Goal: Contribute content: Contribute content

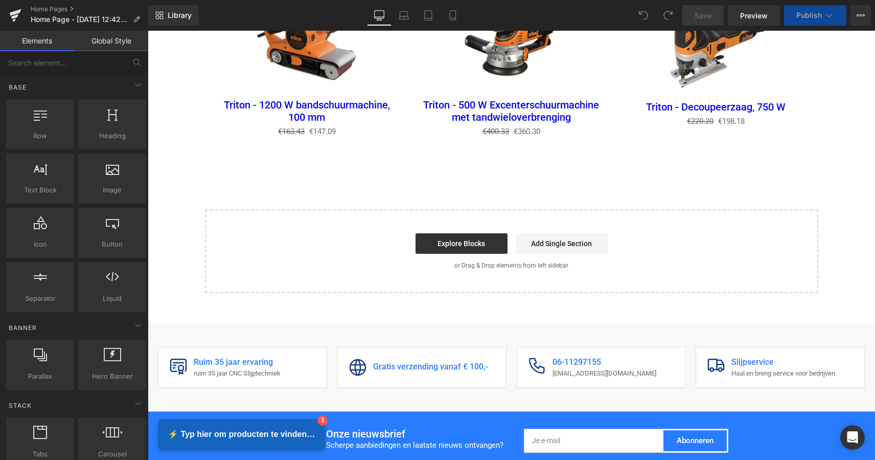
scroll to position [1336, 0]
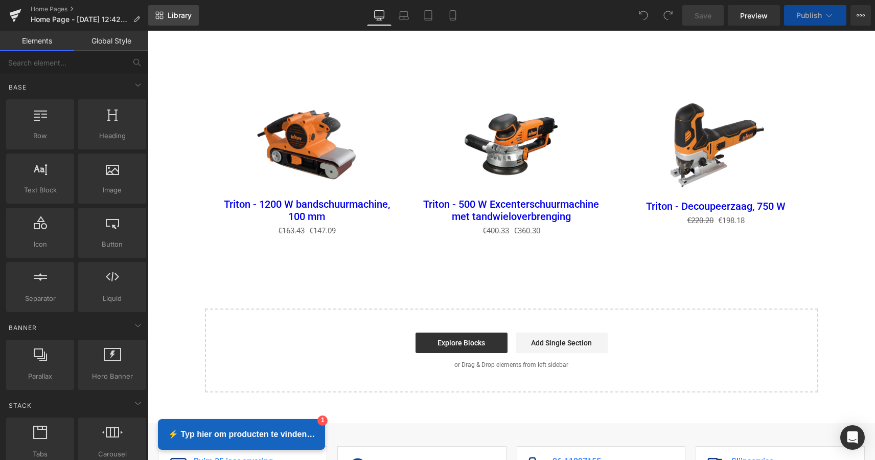
click at [179, 24] on link "Library" at bounding box center [173, 15] width 51 height 20
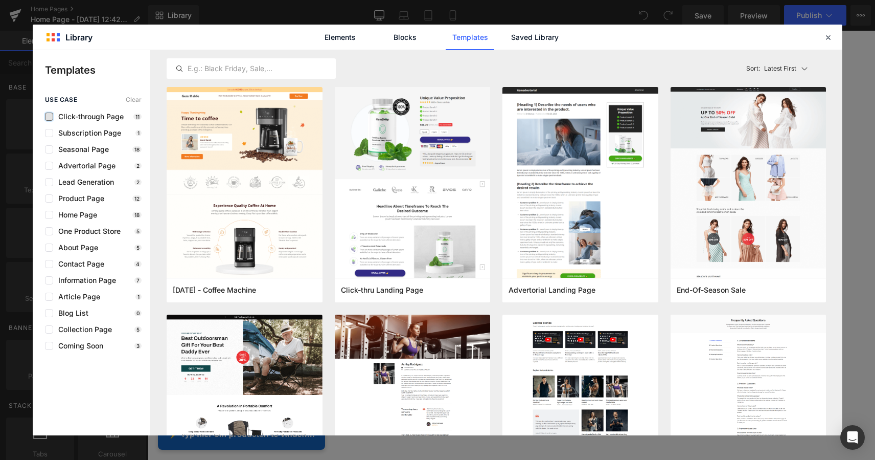
click at [49, 118] on label at bounding box center [49, 116] width 8 height 8
click at [49, 117] on input "checkbox" at bounding box center [49, 117] width 0 height 0
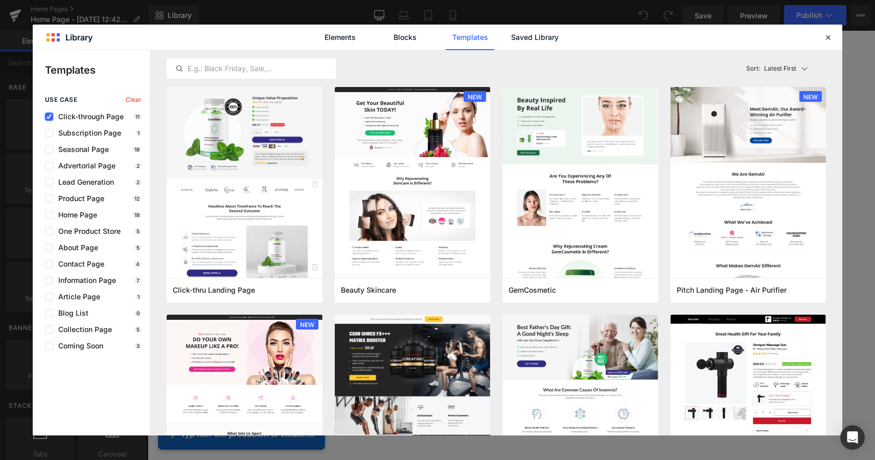
click at [50, 117] on icon at bounding box center [49, 117] width 5 height 0
click at [49, 117] on input "checkbox" at bounding box center [49, 117] width 0 height 0
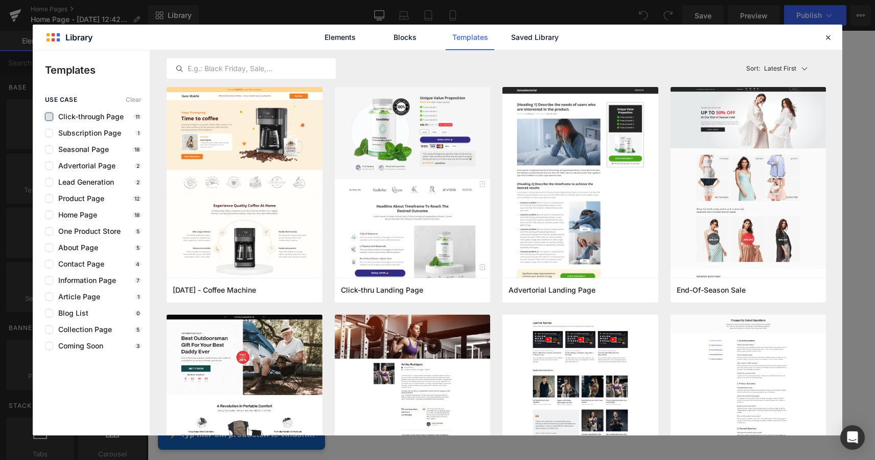
click at [51, 118] on label at bounding box center [49, 116] width 8 height 8
click at [49, 117] on input "checkbox" at bounding box center [49, 117] width 0 height 0
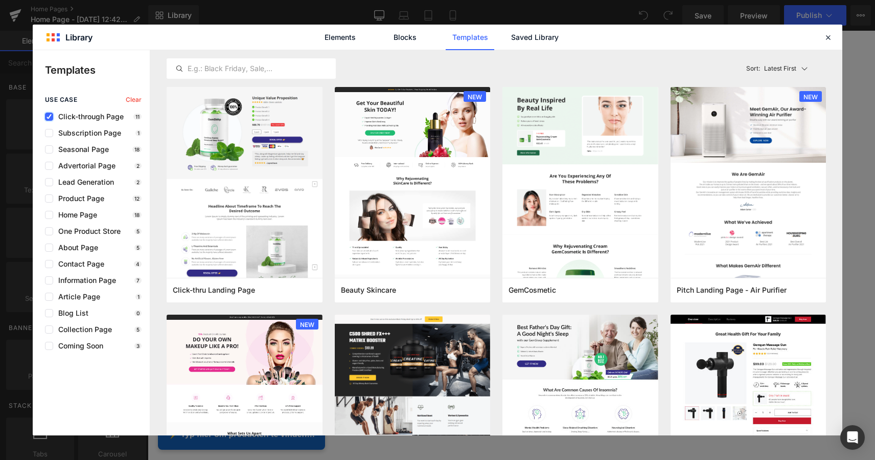
click at [50, 117] on icon at bounding box center [49, 117] width 5 height 0
click at [49, 117] on input "checkbox" at bounding box center [49, 117] width 0 height 0
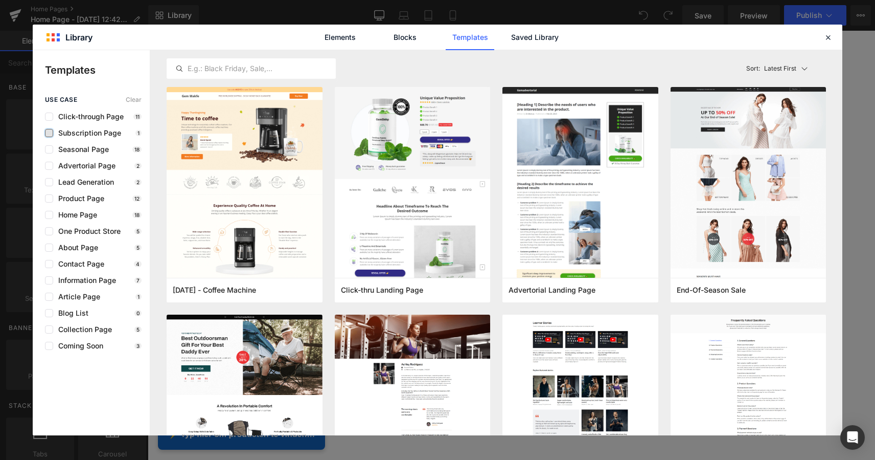
click at [49, 132] on label at bounding box center [49, 133] width 8 height 8
click at [49, 133] on input "checkbox" at bounding box center [49, 133] width 0 height 0
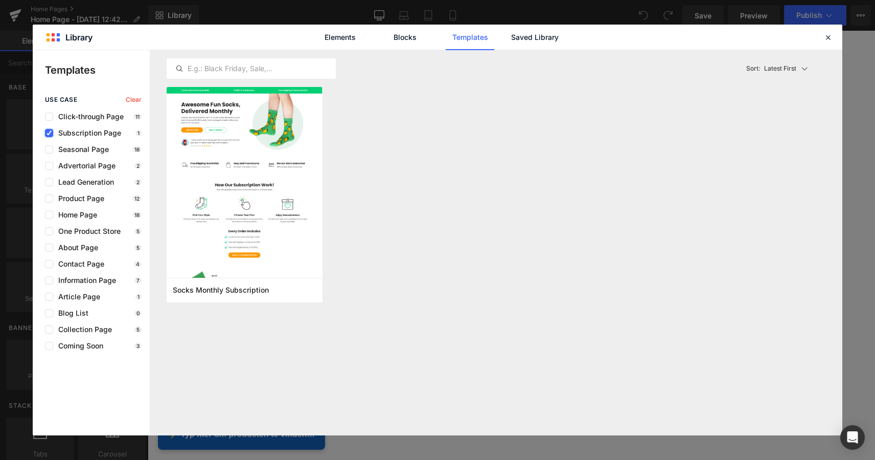
click at [49, 133] on icon at bounding box center [49, 133] width 5 height 0
click at [49, 133] on input "checkbox" at bounding box center [49, 133] width 0 height 0
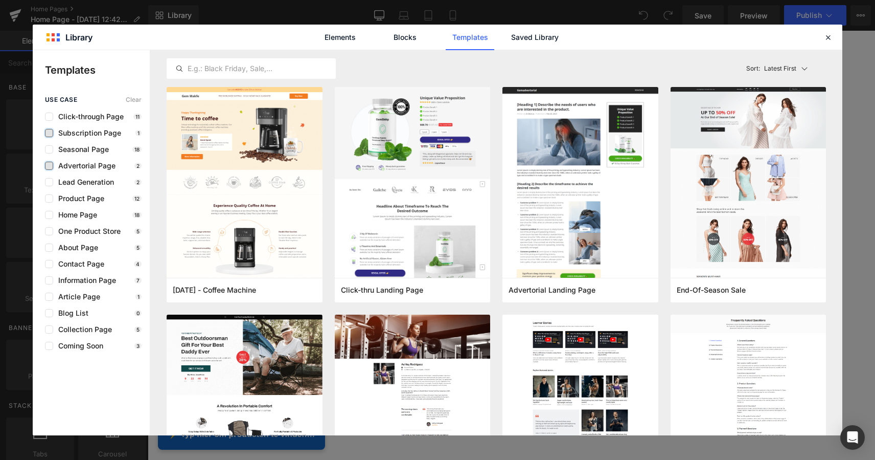
click at [49, 165] on label at bounding box center [49, 166] width 8 height 8
click at [49, 166] on input "checkbox" at bounding box center [49, 166] width 0 height 0
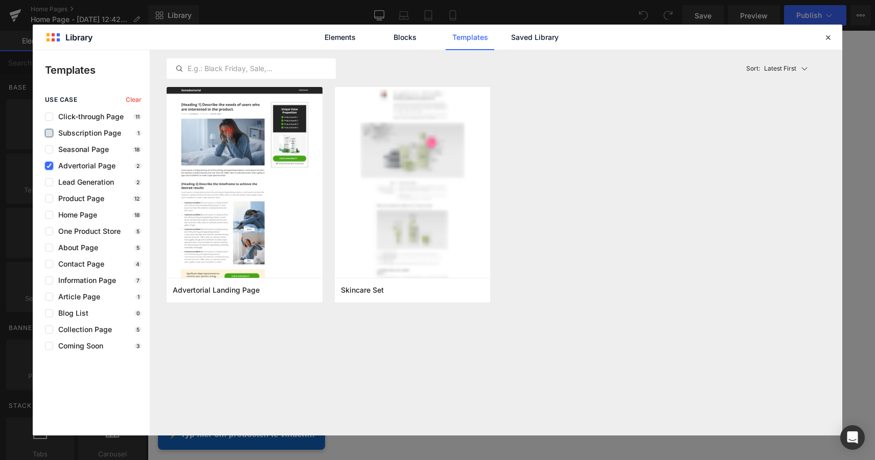
click at [49, 166] on icon at bounding box center [49, 166] width 5 height 0
click at [49, 166] on input "checkbox" at bounding box center [49, 166] width 0 height 0
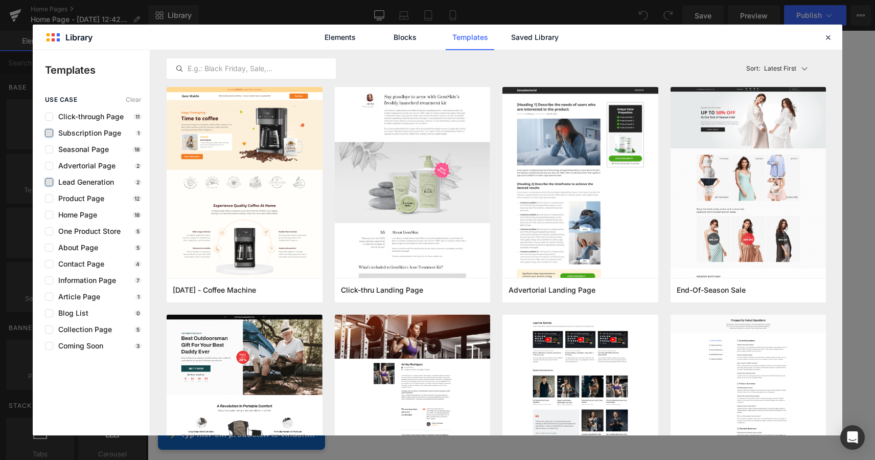
click at [49, 182] on label at bounding box center [49, 182] width 8 height 8
click at [49, 182] on input "checkbox" at bounding box center [49, 182] width 0 height 0
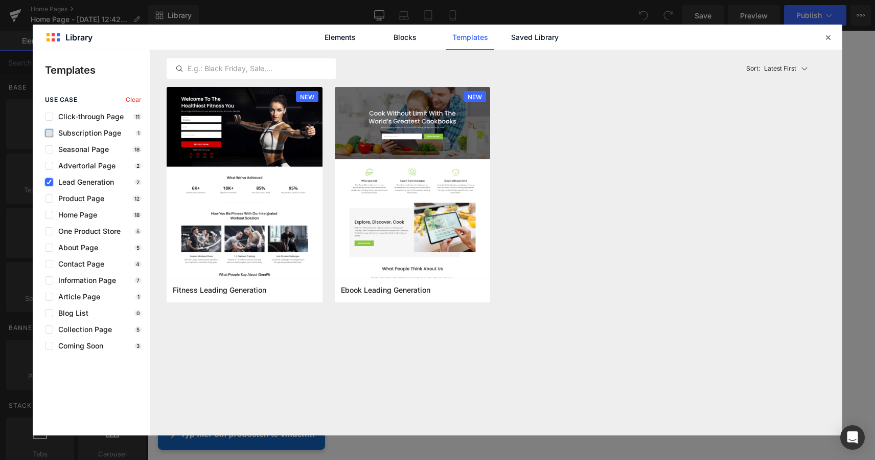
click at [50, 182] on icon at bounding box center [49, 182] width 5 height 0
click at [49, 182] on input "checkbox" at bounding box center [49, 182] width 0 height 0
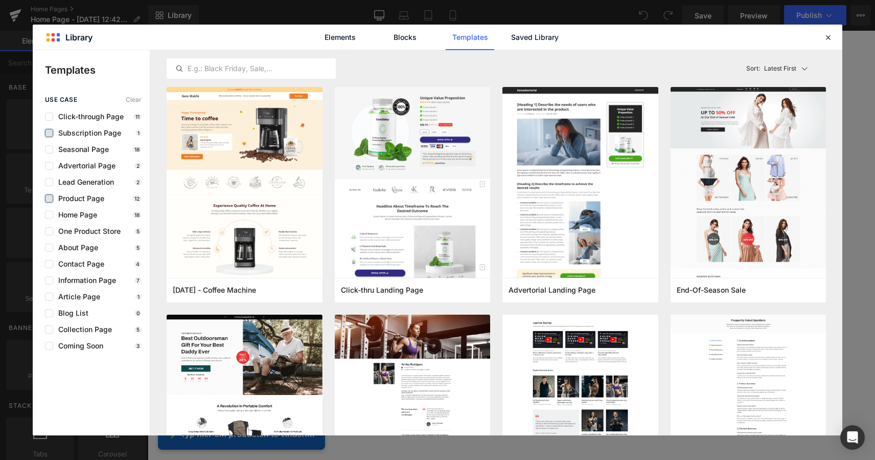
click at [51, 197] on label at bounding box center [49, 198] width 8 height 8
click at [49, 198] on input "checkbox" at bounding box center [49, 198] width 0 height 0
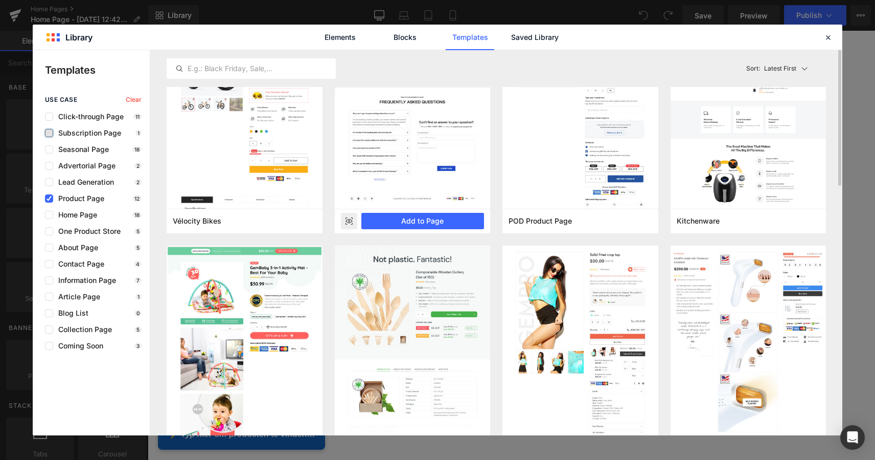
scroll to position [0, 0]
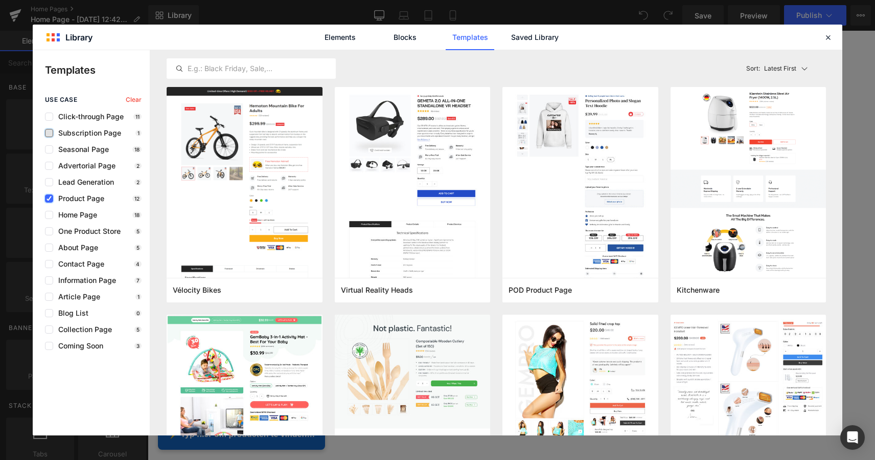
click at [47, 198] on icon at bounding box center [49, 198] width 5 height 0
click at [49, 198] on input "checkbox" at bounding box center [49, 198] width 0 height 0
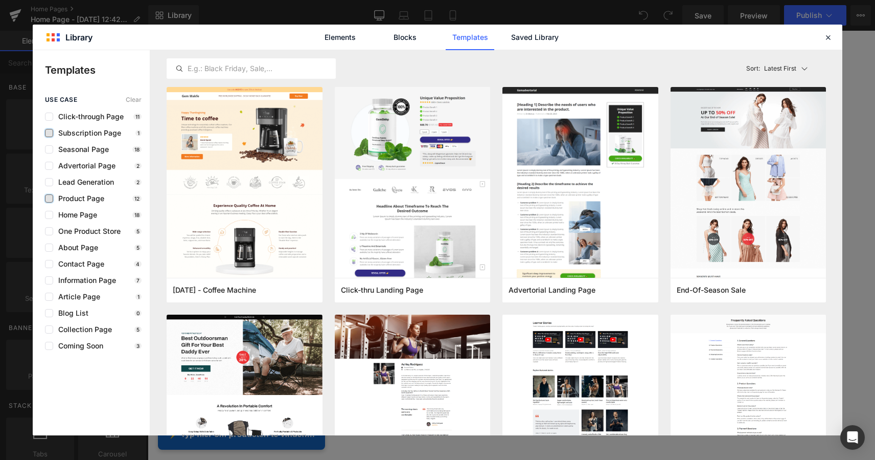
click at [47, 213] on label at bounding box center [49, 215] width 8 height 8
click at [49, 215] on input "checkbox" at bounding box center [49, 215] width 0 height 0
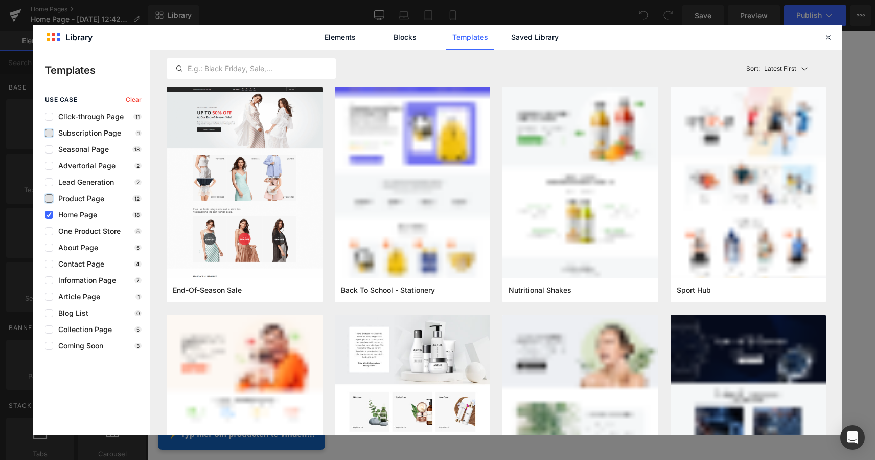
click at [49, 199] on label at bounding box center [49, 198] width 8 height 8
click at [49, 198] on input "checkbox" at bounding box center [49, 198] width 0 height 0
click at [49, 198] on icon at bounding box center [49, 198] width 5 height 0
click at [49, 198] on input "checkbox" at bounding box center [49, 198] width 0 height 0
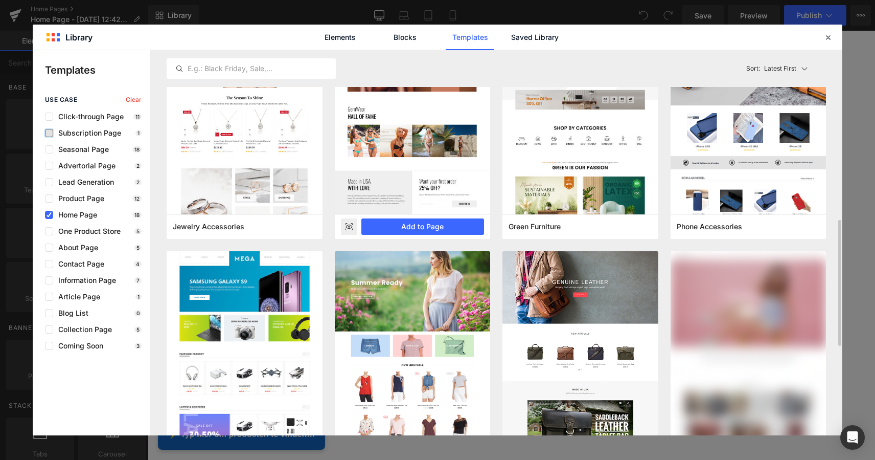
scroll to position [520, 0]
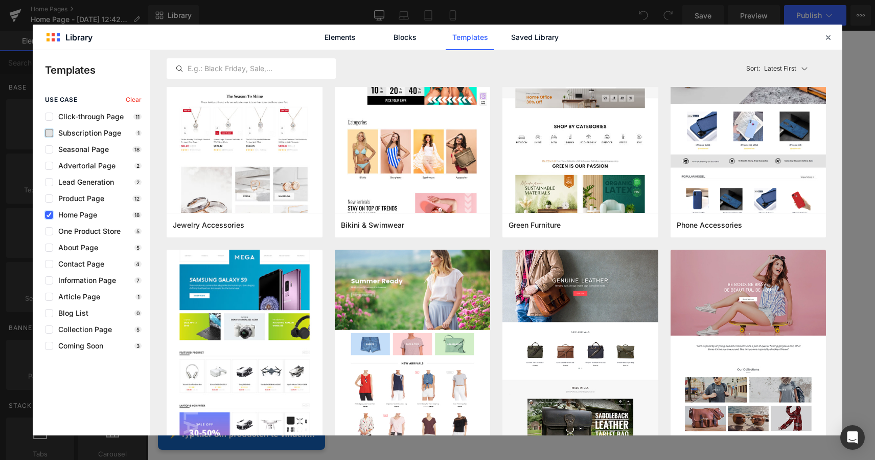
click at [50, 215] on icon at bounding box center [49, 215] width 5 height 0
click at [49, 215] on input "checkbox" at bounding box center [49, 215] width 0 height 0
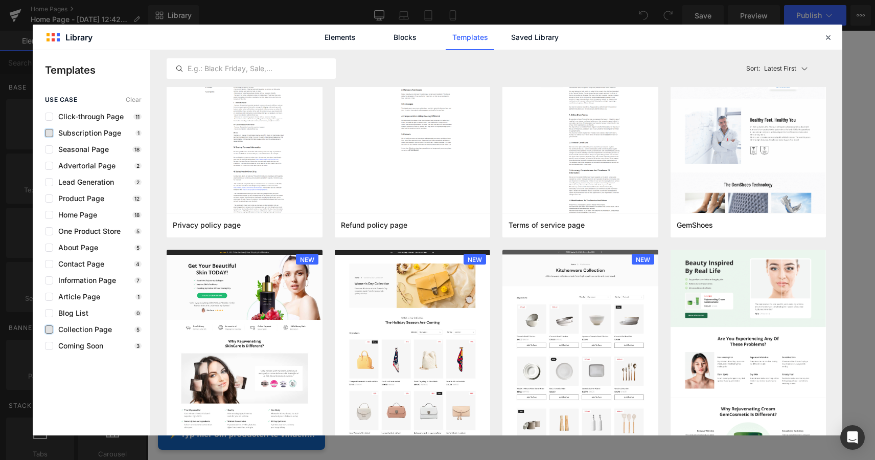
click at [47, 331] on label at bounding box center [49, 329] width 8 height 8
click at [49, 329] on input "checkbox" at bounding box center [49, 329] width 0 height 0
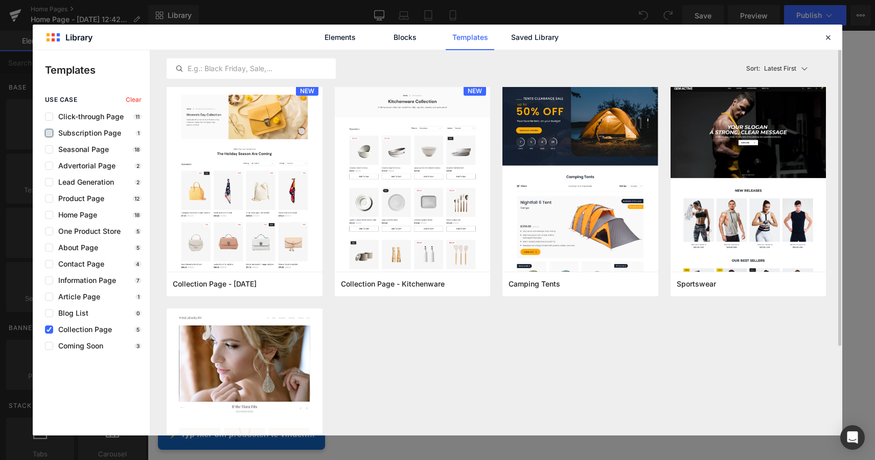
scroll to position [0, 0]
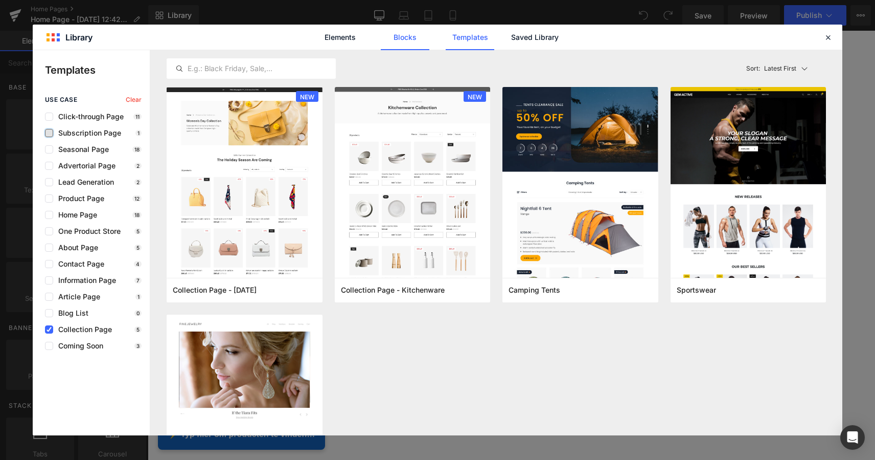
click at [405, 38] on link "Blocks" at bounding box center [405, 38] width 49 height 26
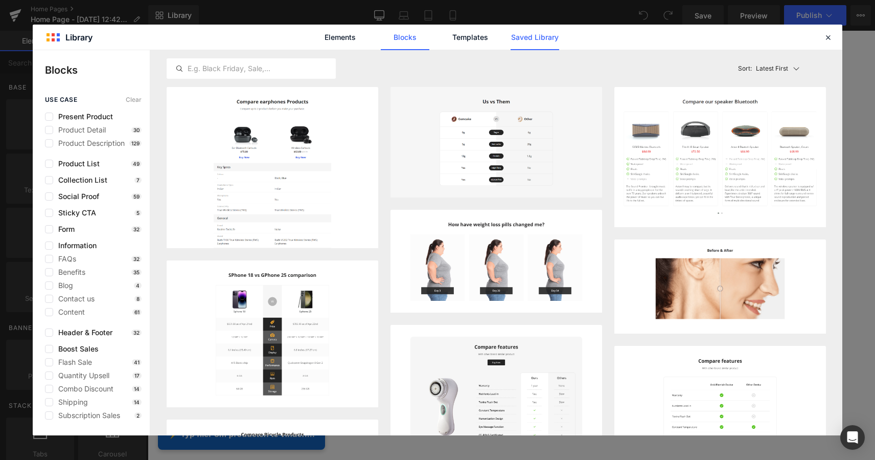
click at [531, 39] on link "Saved Library" at bounding box center [535, 38] width 49 height 26
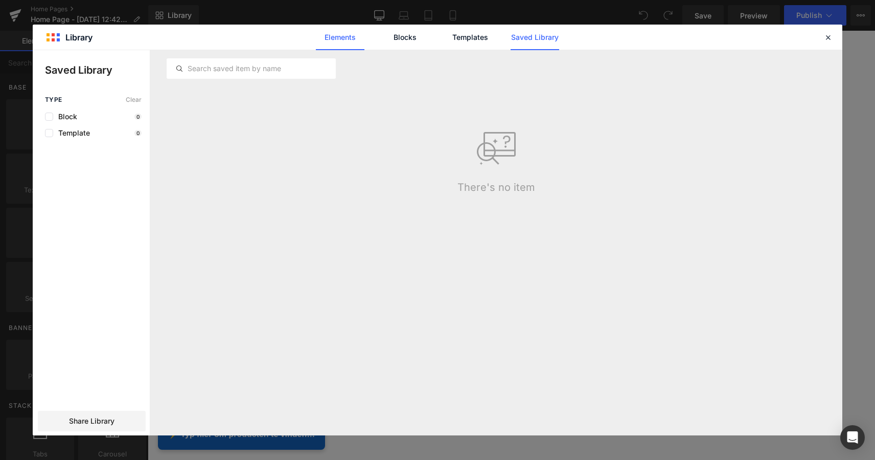
click at [345, 40] on link "Elements" at bounding box center [340, 38] width 49 height 26
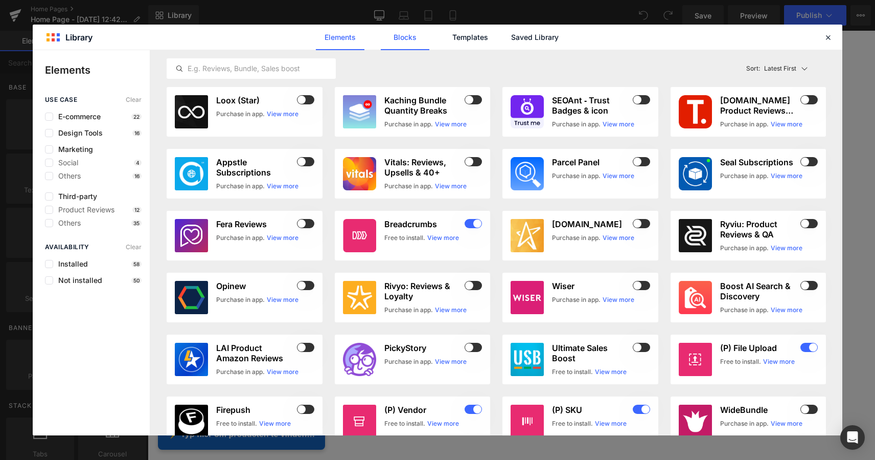
click at [407, 34] on link "Blocks" at bounding box center [405, 38] width 49 height 26
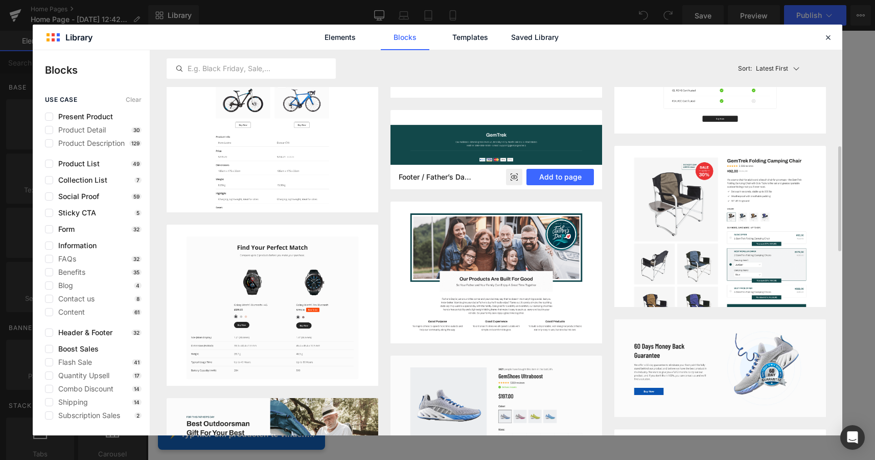
scroll to position [361, 0]
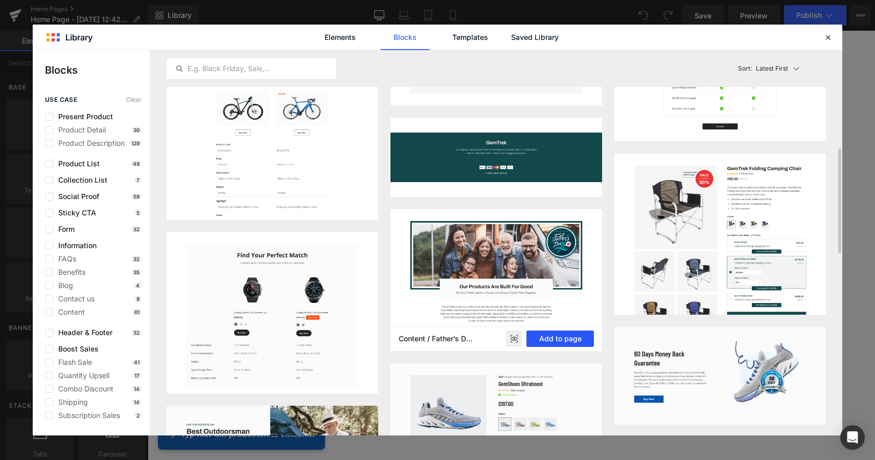
click at [571, 340] on button "Add to page" at bounding box center [560, 338] width 67 height 16
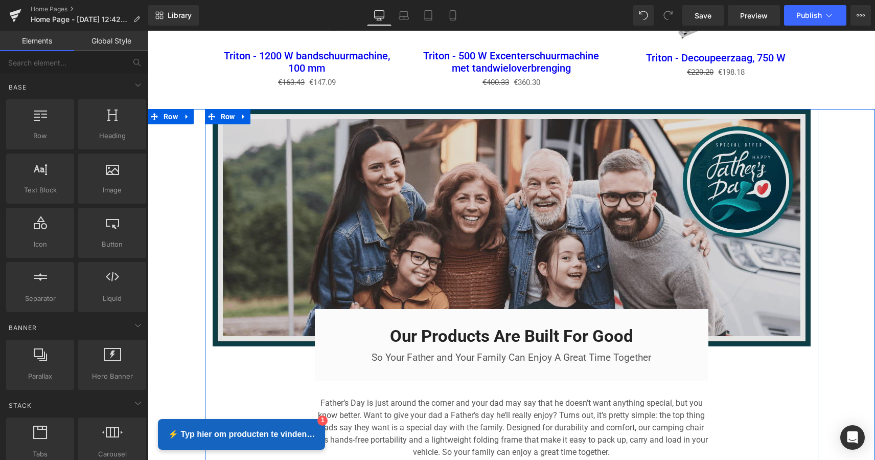
scroll to position [1525, 0]
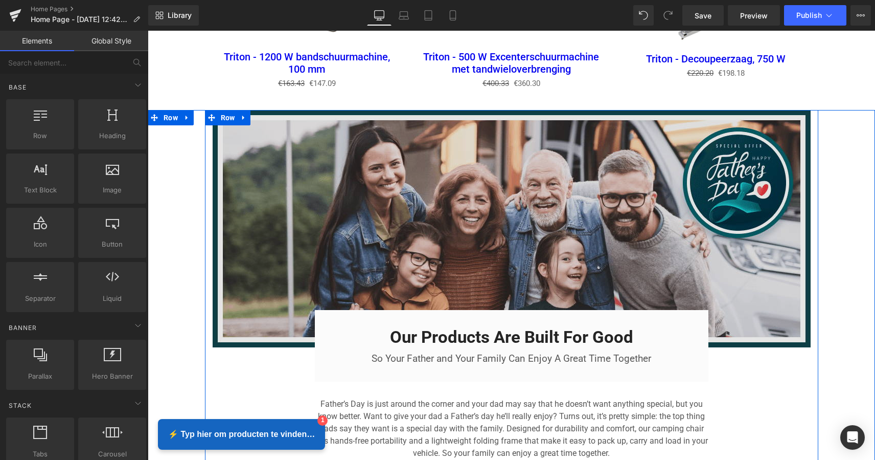
click at [602, 200] on img at bounding box center [512, 228] width 598 height 237
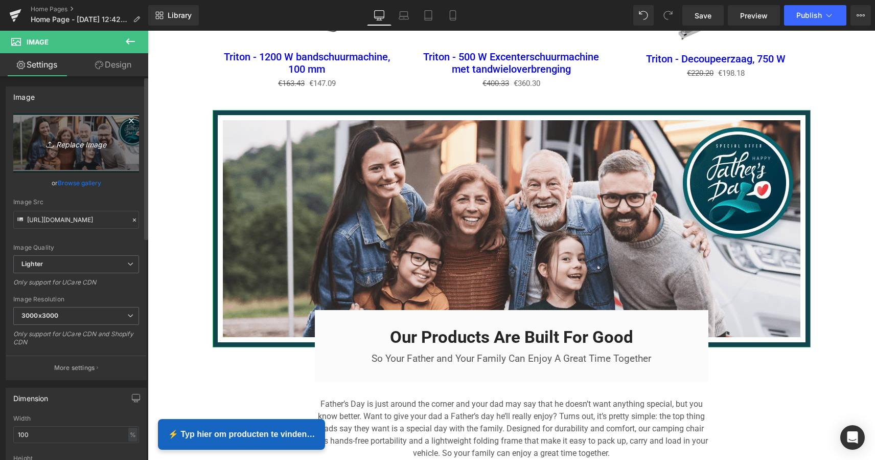
click at [75, 145] on icon "Replace Image" at bounding box center [76, 143] width 82 height 13
type input "C:\fakepath\MZS Alles voor uw auto-2.png"
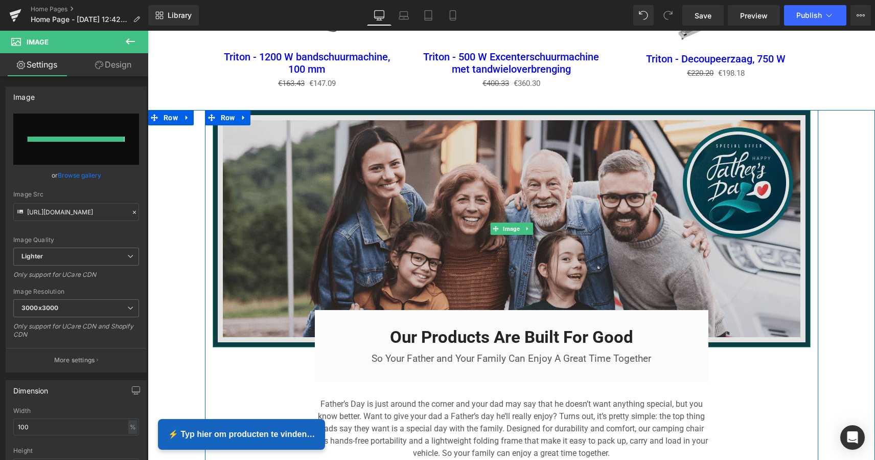
type input "[URL][DOMAIN_NAME]"
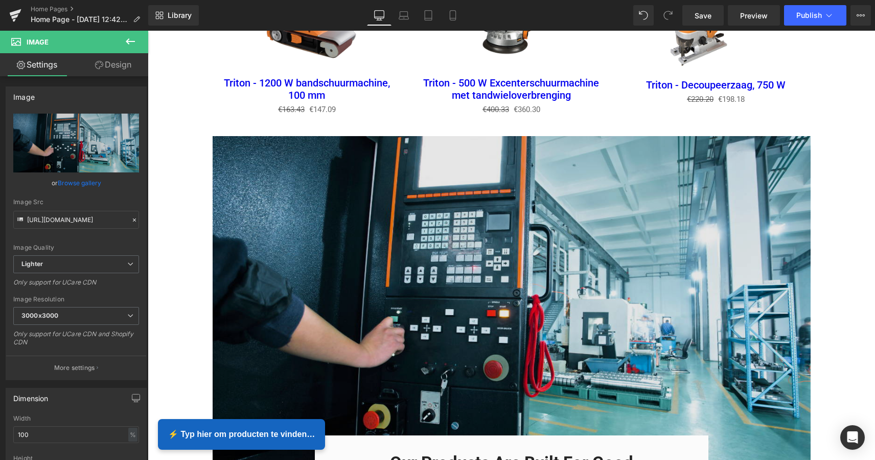
scroll to position [1516, 0]
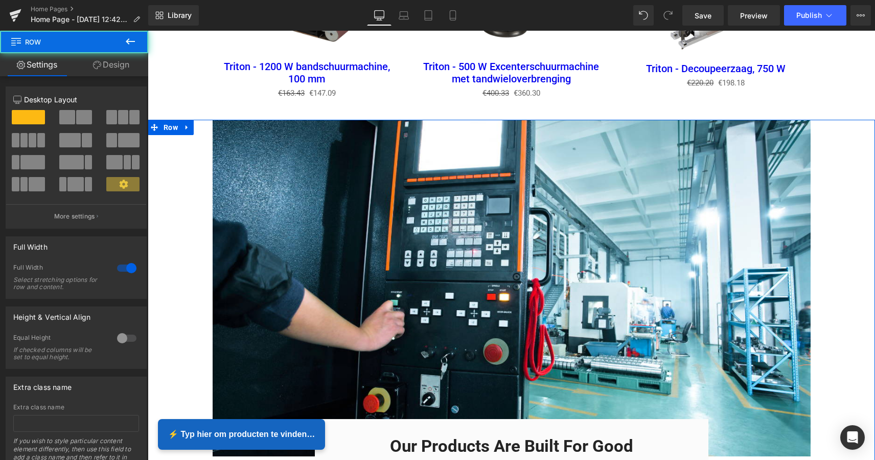
click at [176, 179] on div "Image Our Products Are Built For Good Heading So Your Father and Your Family Ca…" at bounding box center [512, 378] width 728 height 516
click at [848, 228] on div "Image Our Products Are Built For Good Heading So Your Father and Your Family Ca…" at bounding box center [512, 378] width 728 height 516
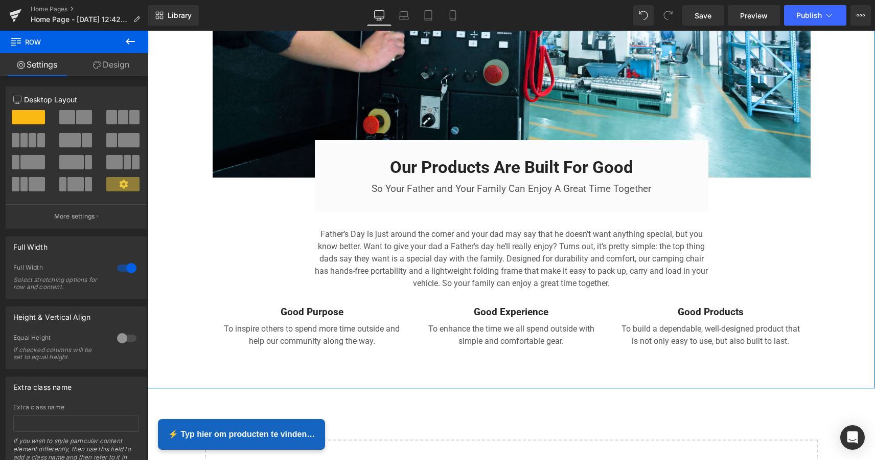
scroll to position [1795, 0]
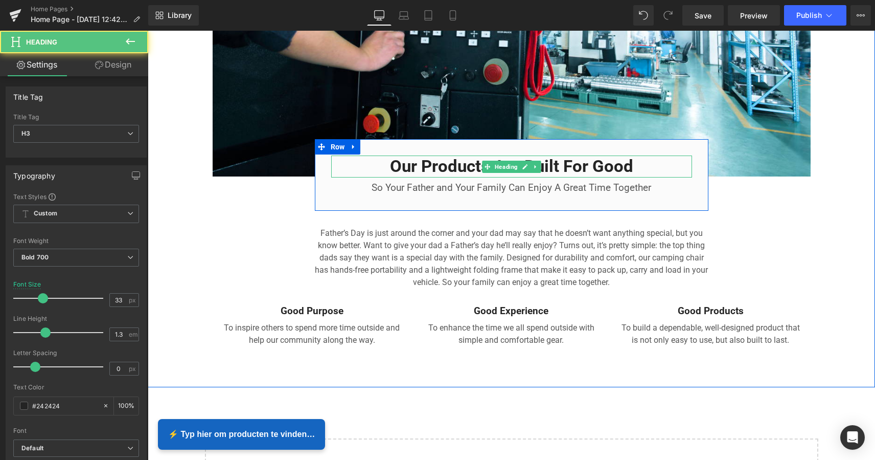
drag, startPoint x: 609, startPoint y: 161, endPoint x: 629, endPoint y: 162, distance: 20.5
click at [610, 161] on h3 "Our Products Are Built For Good" at bounding box center [511, 166] width 361 height 22
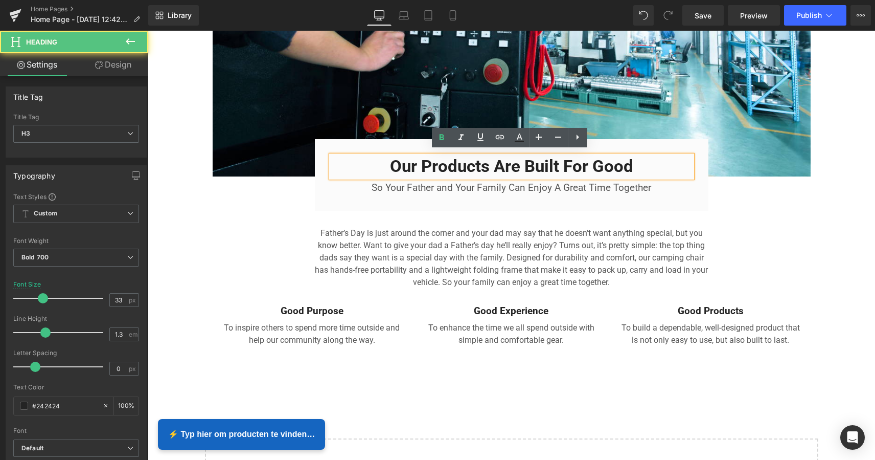
click at [636, 162] on h3 "Our Products Are Built For Good" at bounding box center [511, 166] width 361 height 22
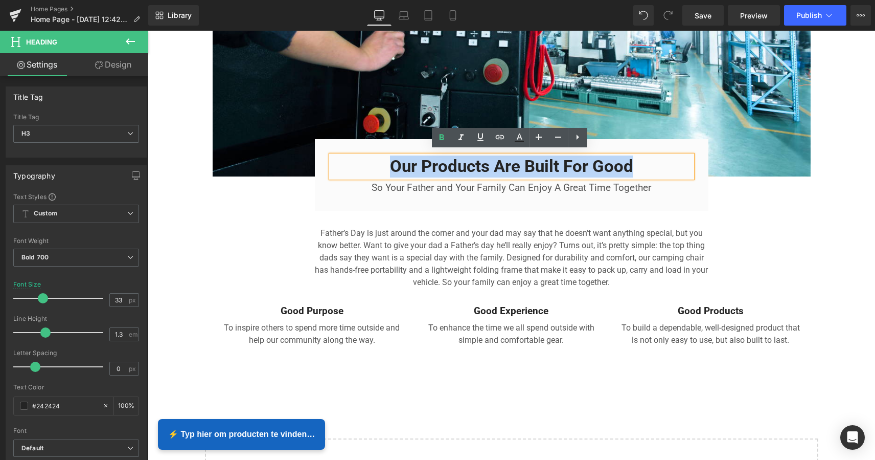
drag, startPoint x: 635, startPoint y: 162, endPoint x: 384, endPoint y: 161, distance: 251.6
click at [383, 162] on h3 "Our Products Are Built For Good" at bounding box center [511, 166] width 361 height 22
paste div
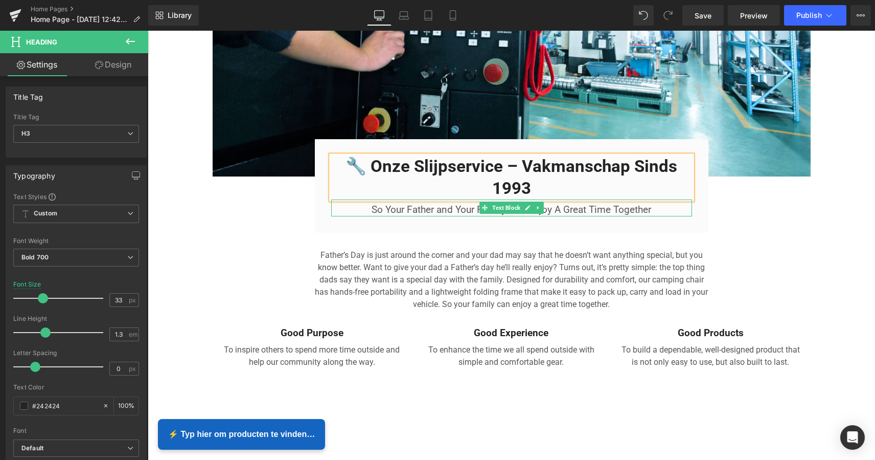
click at [609, 204] on p "So Your Father and Your Family Can Enjoy A Great Time Together" at bounding box center [511, 210] width 361 height 13
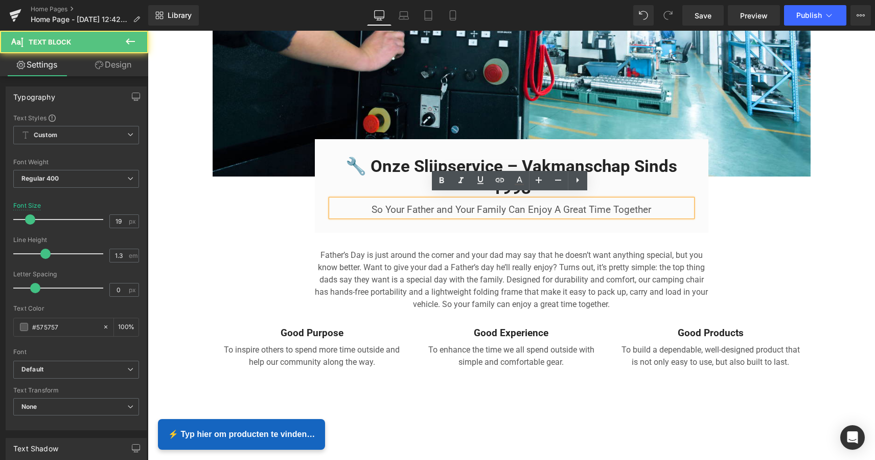
drag, startPoint x: 647, startPoint y: 207, endPoint x: 652, endPoint y: 204, distance: 6.0
click at [646, 207] on p "So Your Father and Your Family Can Enjoy A Great Time Together" at bounding box center [511, 210] width 361 height 13
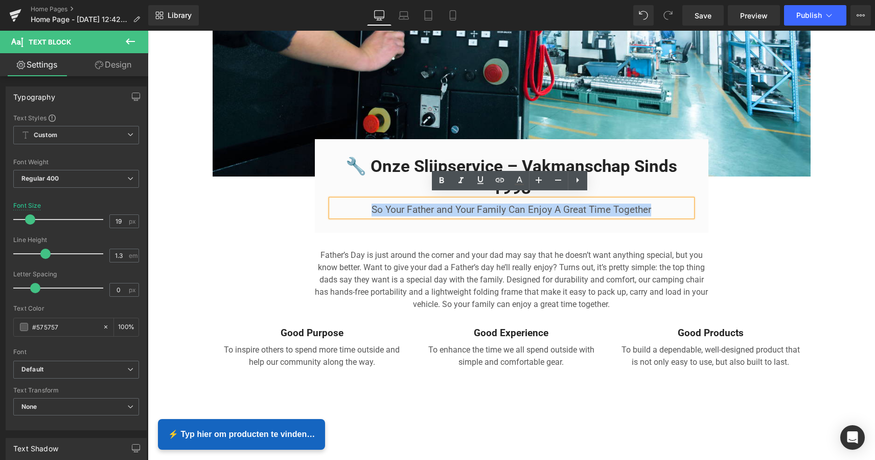
drag, startPoint x: 642, startPoint y: 202, endPoint x: 363, endPoint y: 199, distance: 279.2
click at [362, 204] on p "So Your Father and Your Family Can Enjoy A Great Time Together" at bounding box center [511, 210] width 361 height 13
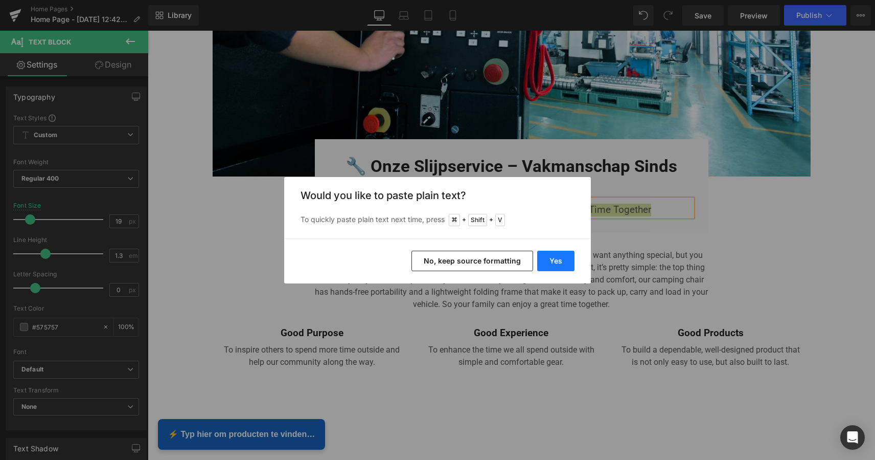
click at [551, 264] on button "Yes" at bounding box center [555, 261] width 37 height 20
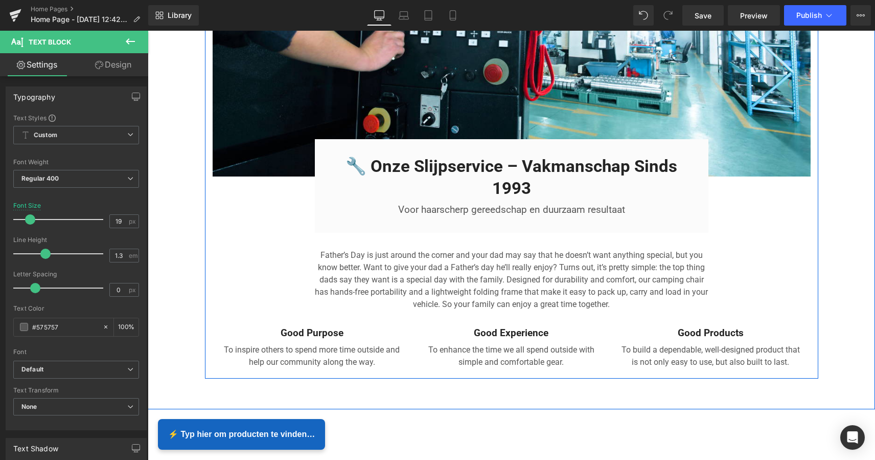
click at [228, 225] on div "Image 🔧 Onze Slijpservice – Vakmanschap Sinds 1993 Heading Voor haarscherp gere…" at bounding box center [512, 106] width 614 height 533
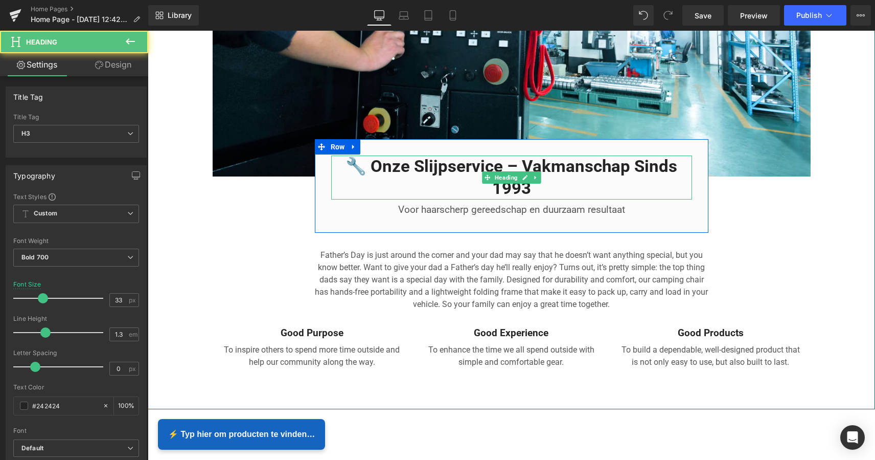
drag, startPoint x: 368, startPoint y: 163, endPoint x: 290, endPoint y: 176, distance: 78.4
click at [367, 163] on h3 "🔧 Onze Slijpservice – Vakmanschap Sinds 1993" at bounding box center [511, 177] width 361 height 44
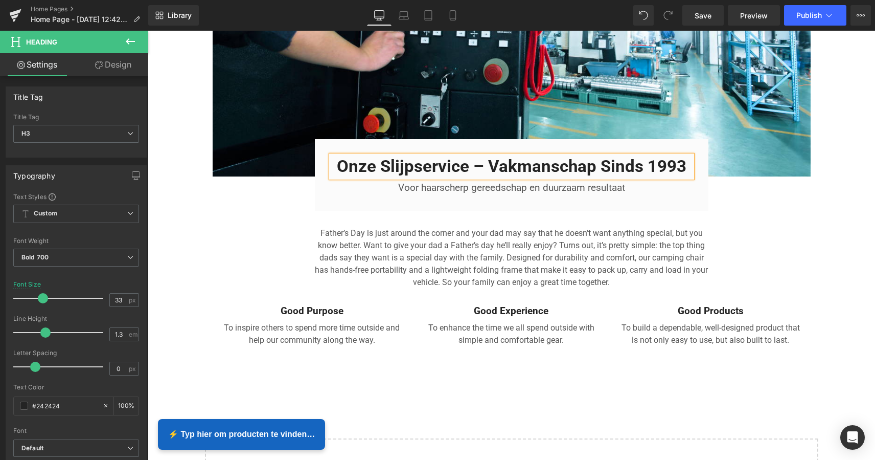
click at [810, 218] on div "Image Onze Slijpservice – Vakmanschap Sinds 1993 Heading Voor haarscherp gereed…" at bounding box center [512, 95] width 614 height 511
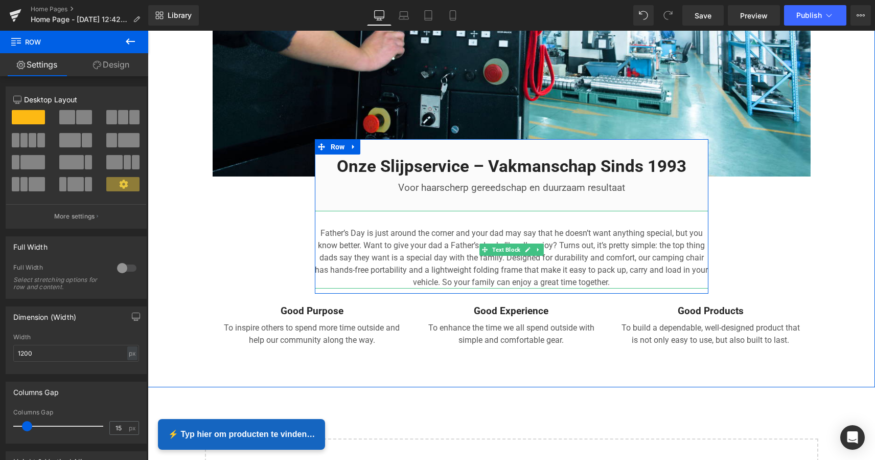
click at [583, 270] on p "Father’s Day is just around the corner and your dad may say that he doesn’t wan…" at bounding box center [512, 257] width 394 height 61
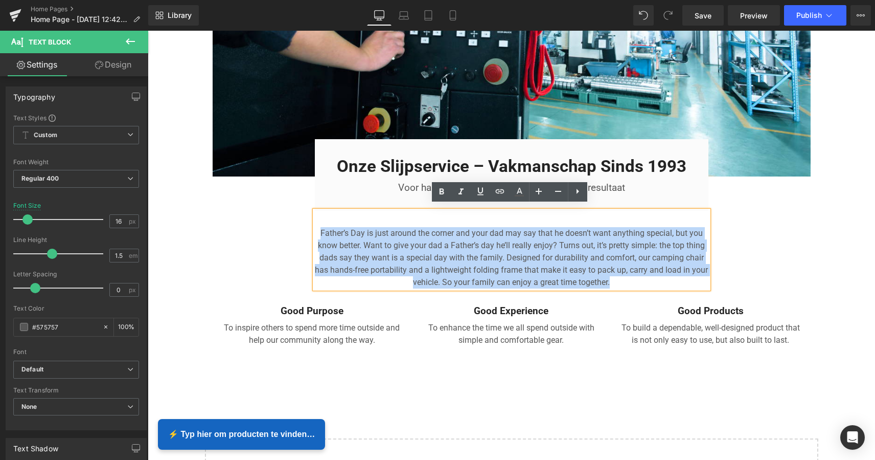
drag, startPoint x: 610, startPoint y: 275, endPoint x: 309, endPoint y: 224, distance: 304.9
click at [309, 224] on div "Image Onze Slijpservice – Vakmanschap Sinds 1993 Heading Voor haarscherp gereed…" at bounding box center [512, 95] width 614 height 511
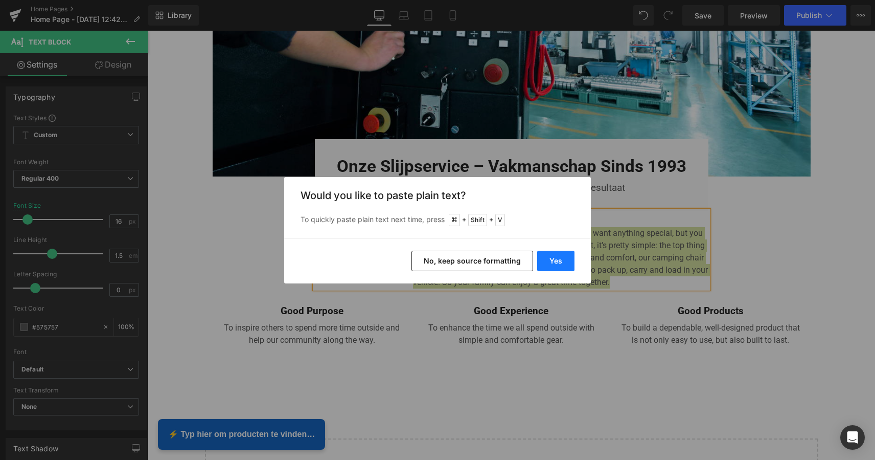
click at [565, 256] on button "Yes" at bounding box center [555, 261] width 37 height 20
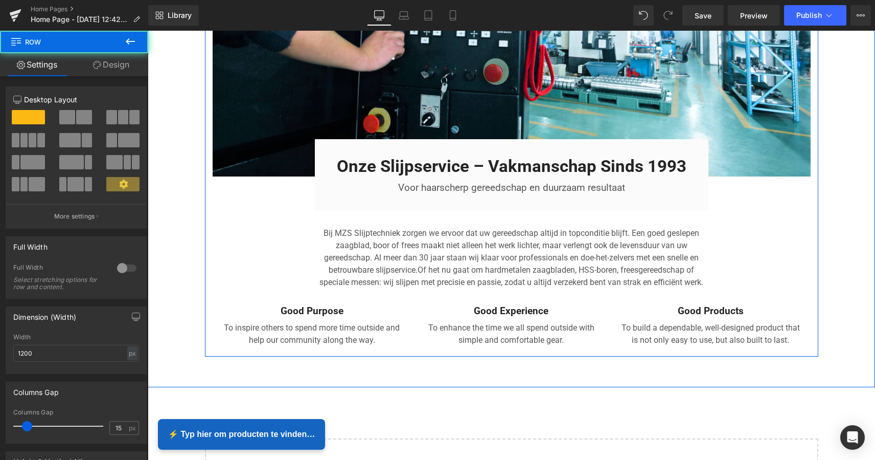
click at [277, 224] on div "Image Onze Slijpservice – Vakmanschap Sinds 1993 Heading Voor haarscherp gereed…" at bounding box center [512, 95] width 614 height 511
click at [797, 242] on div "Image Onze Slijpservice – Vakmanschap Sinds 1993 Heading Voor haarscherp gereed…" at bounding box center [512, 95] width 614 height 511
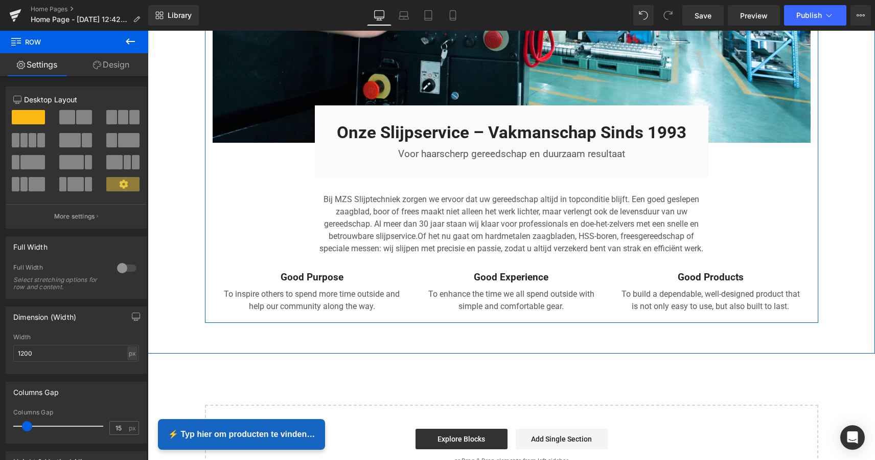
scroll to position [1830, 0]
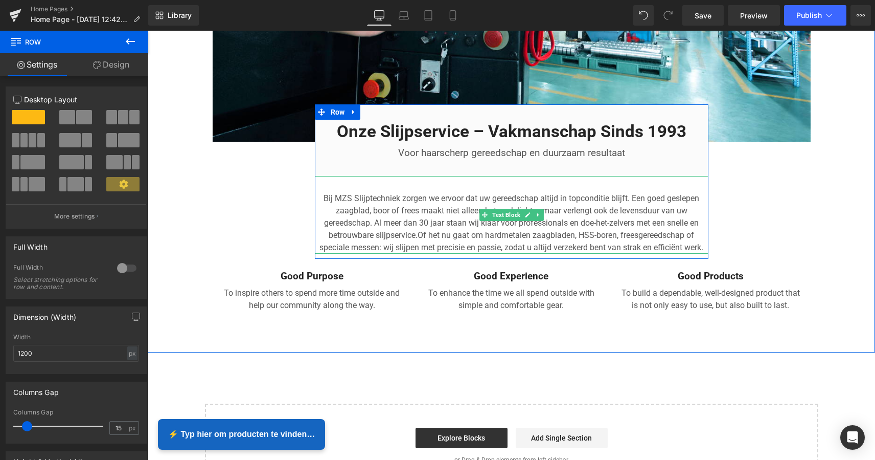
click at [591, 229] on p "Bij MZS Slijptechniek zorgen we ervoor dat uw gereedschap altijd in topconditie…" at bounding box center [512, 222] width 394 height 61
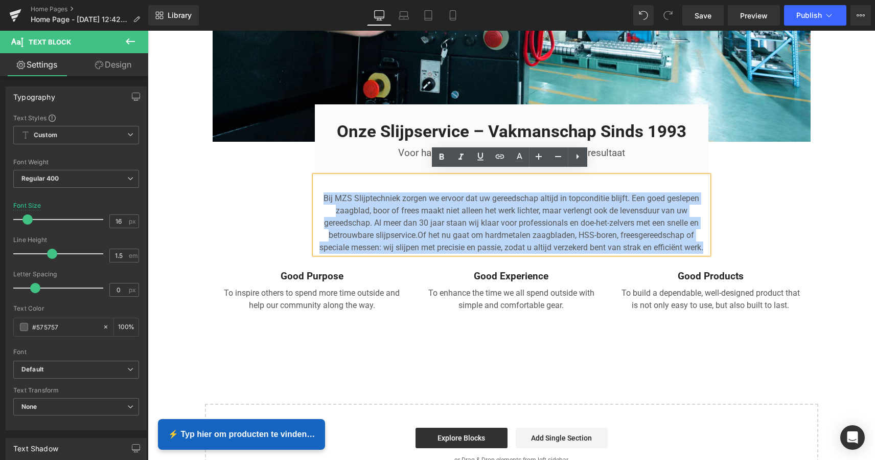
drag, startPoint x: 686, startPoint y: 242, endPoint x: 302, endPoint y: 187, distance: 387.4
click at [302, 187] on div "Image Onze Slijpservice – Vakmanschap Sinds 1993 Heading Voor haarscherp gereed…" at bounding box center [512, 60] width 614 height 511
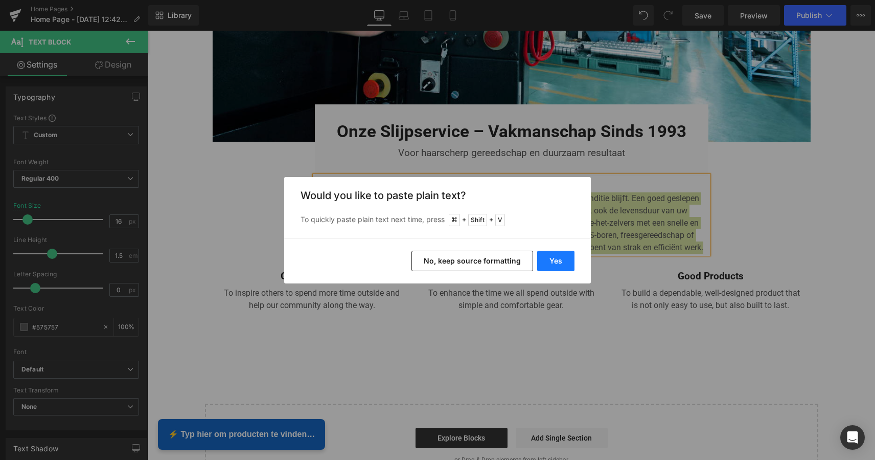
click at [554, 261] on button "Yes" at bounding box center [555, 261] width 37 height 20
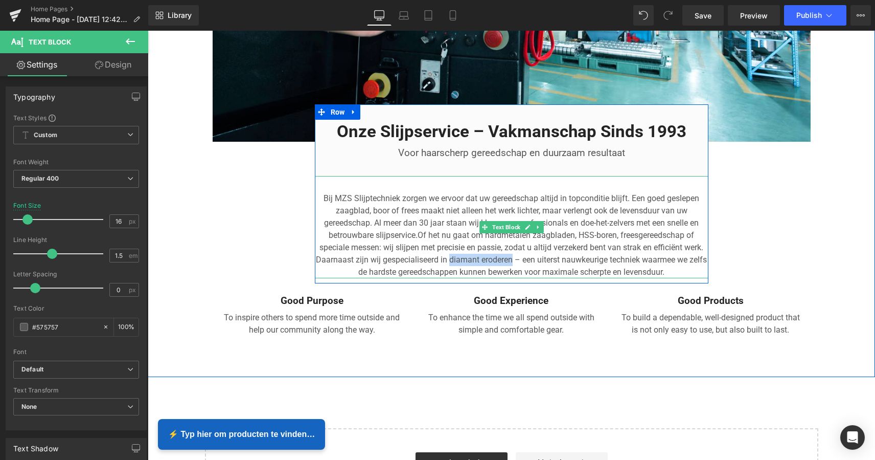
drag, startPoint x: 457, startPoint y: 253, endPoint x: 519, endPoint y: 255, distance: 62.4
click at [519, 255] on p "Bij MZS Slijptechniek zorgen we ervoor dat uw gereedschap altijd in topconditie…" at bounding box center [512, 235] width 394 height 86
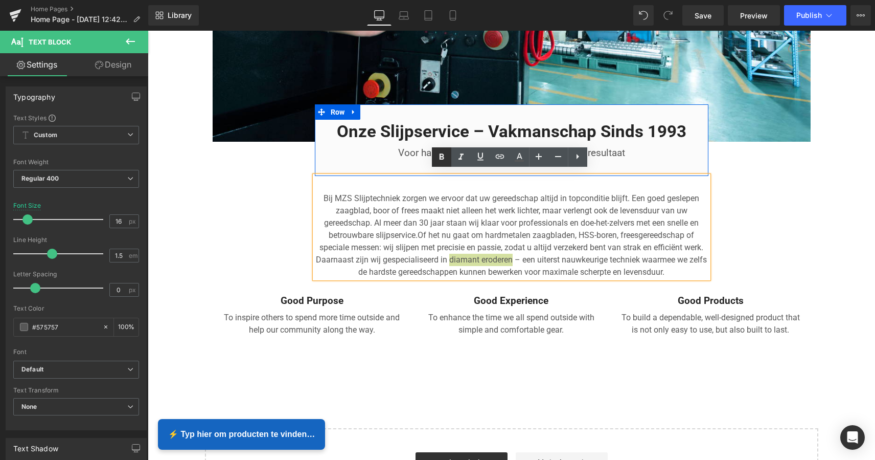
click at [443, 158] on icon at bounding box center [441, 156] width 5 height 6
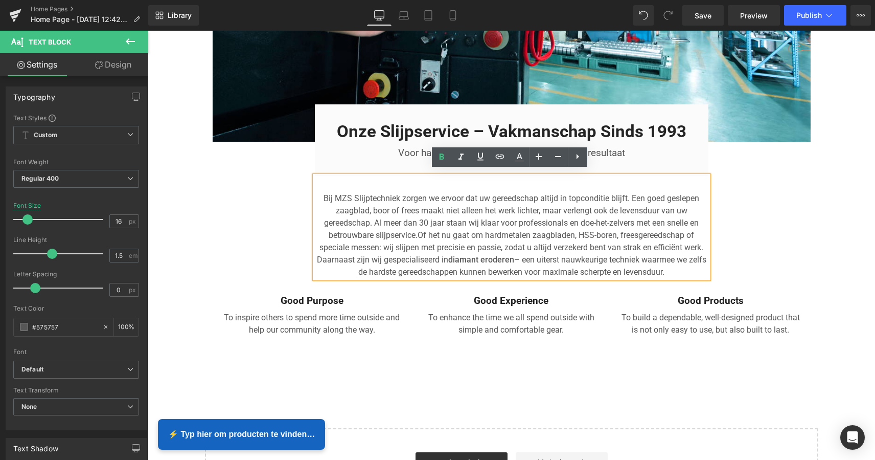
click at [790, 212] on div "Image Onze Slijpservice – Vakmanschap Sinds 1993 Heading Voor haarscherp gereed…" at bounding box center [512, 72] width 614 height 535
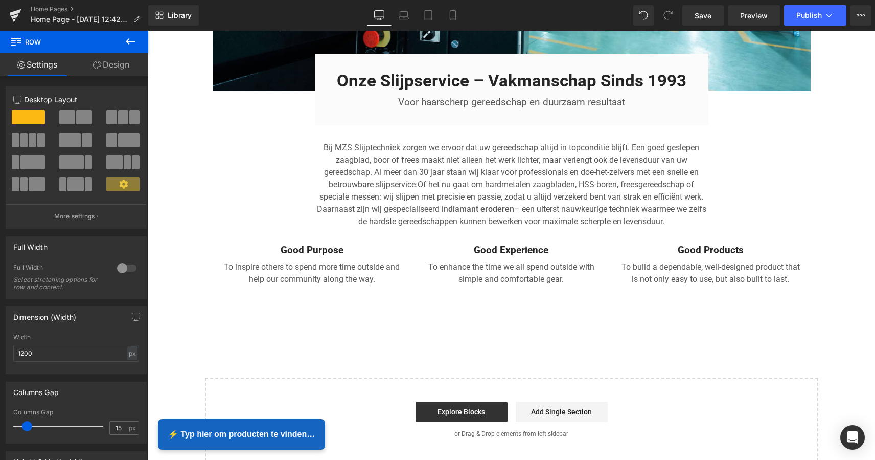
scroll to position [1884, 0]
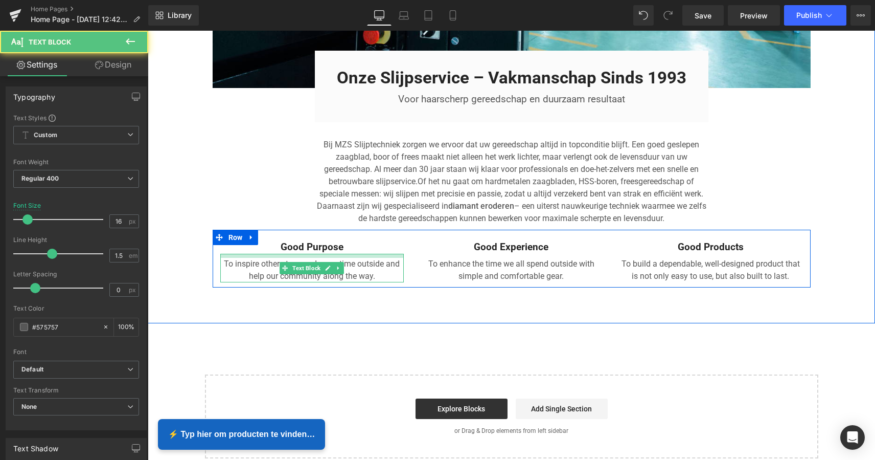
click at [342, 254] on div at bounding box center [312, 256] width 184 height 4
click at [0, 0] on link at bounding box center [0, 0] width 0 height 0
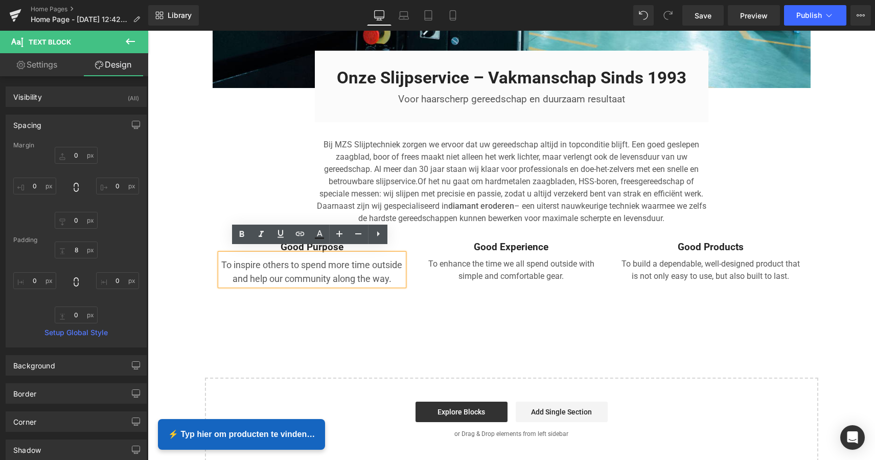
click at [410, 231] on div "Good Purpose Text Block To inspire others to spend more time outside and help o…" at bounding box center [512, 260] width 598 height 61
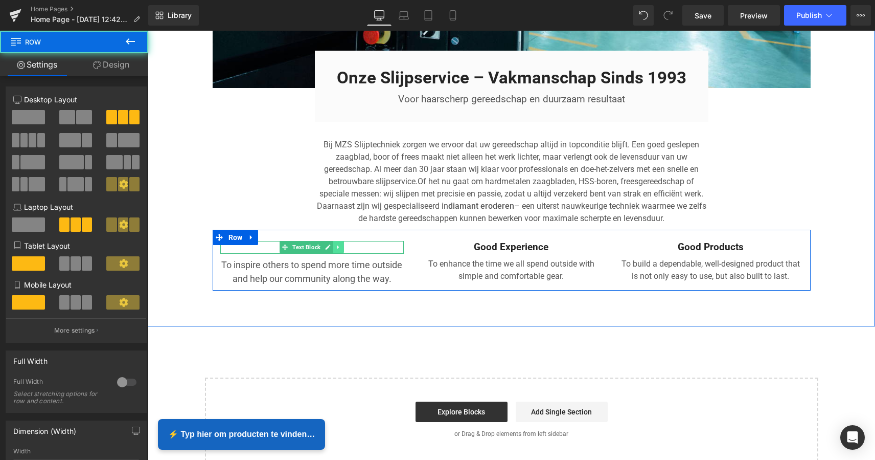
click at [337, 245] on icon at bounding box center [338, 247] width 2 height 4
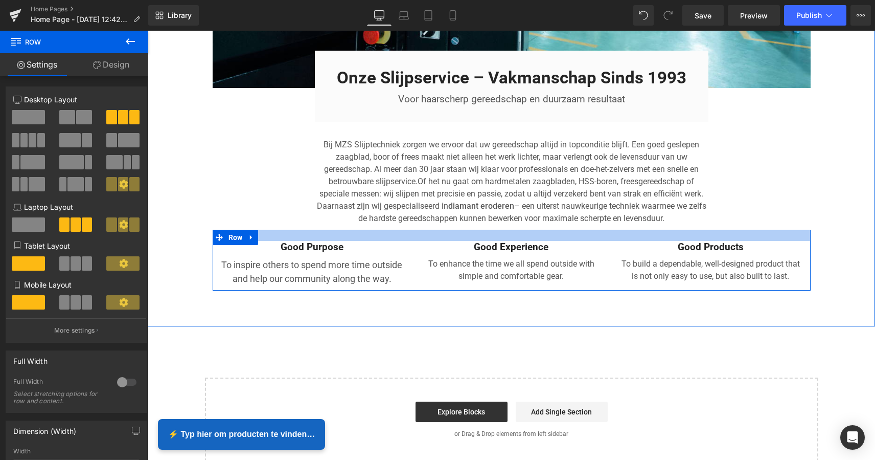
click at [380, 230] on div at bounding box center [512, 235] width 598 height 11
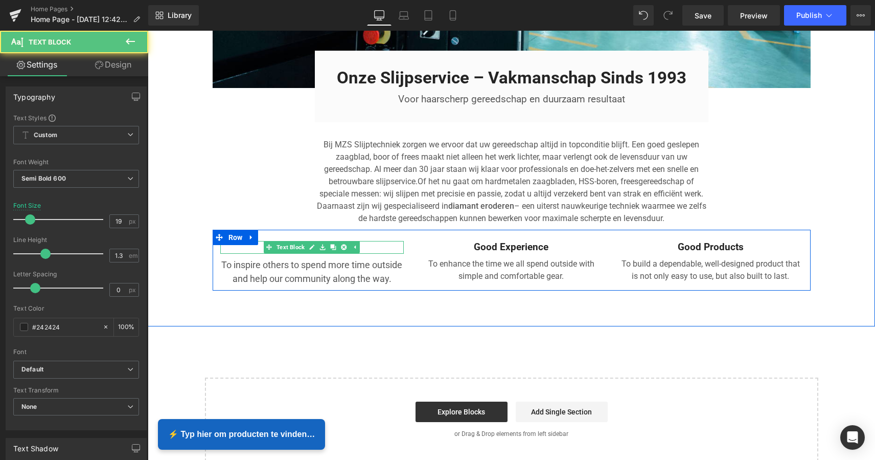
click at [374, 242] on p "Good Purpose" at bounding box center [312, 247] width 184 height 13
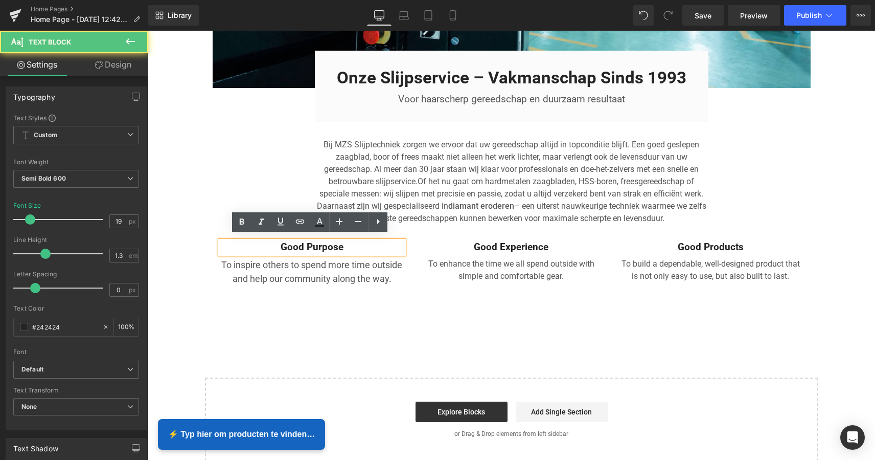
click at [355, 243] on p "Good Purpose" at bounding box center [312, 247] width 184 height 13
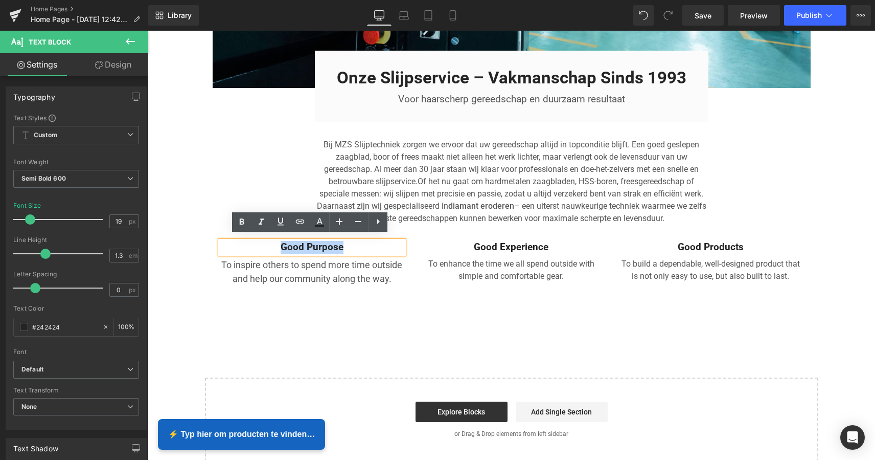
drag, startPoint x: 349, startPoint y: 242, endPoint x: 263, endPoint y: 237, distance: 86.1
click at [263, 241] on p "Good Purpose" at bounding box center [312, 247] width 184 height 13
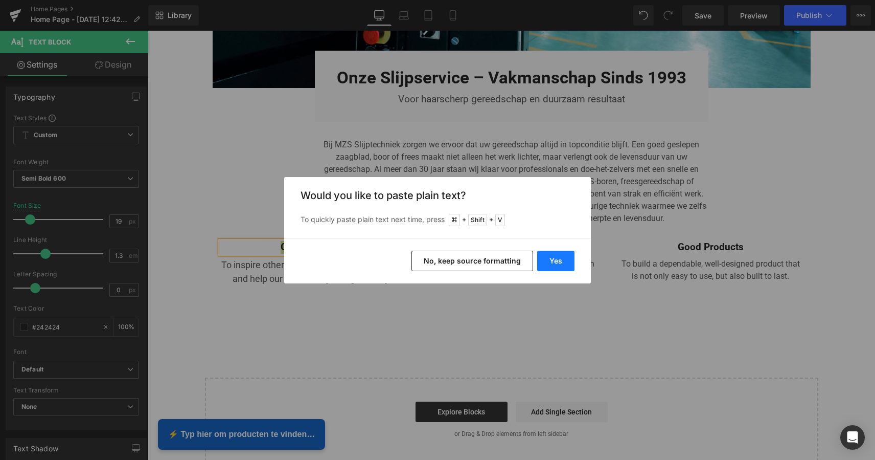
click at [550, 262] on button "Yes" at bounding box center [555, 261] width 37 height 20
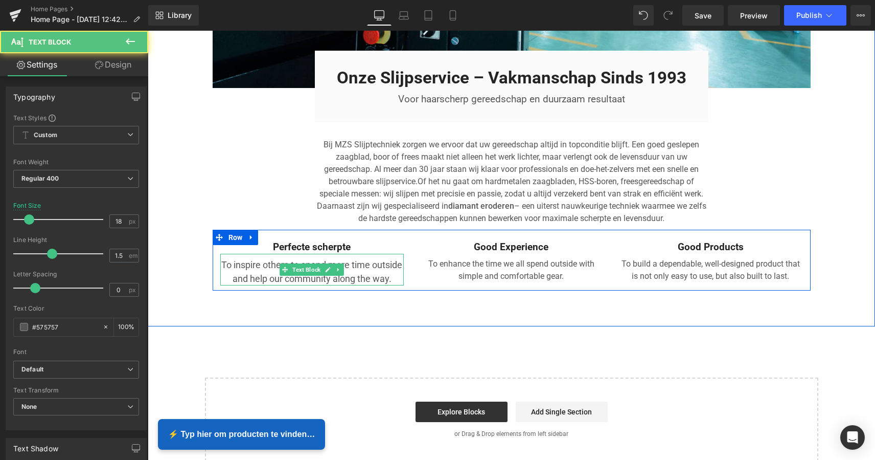
click at [377, 275] on p "To inspire others to spend more time outside and help our community along the w…" at bounding box center [312, 272] width 184 height 28
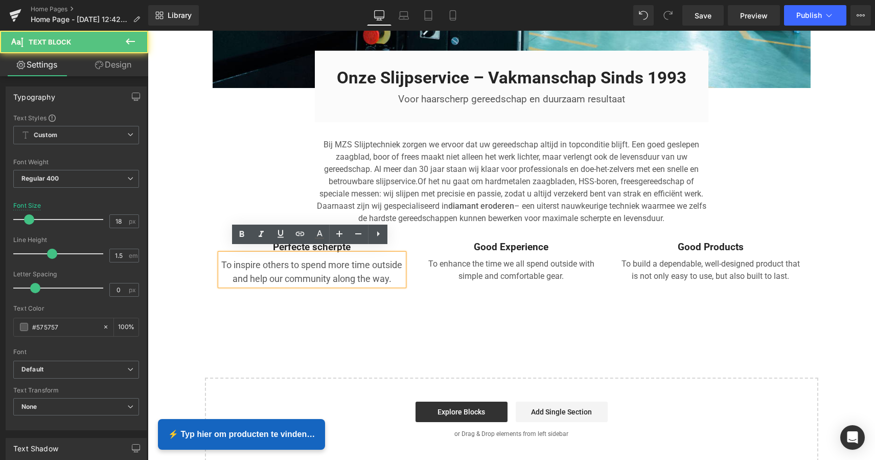
click at [386, 274] on p "To inspire others to spend more time outside and help our community along the w…" at bounding box center [312, 272] width 184 height 28
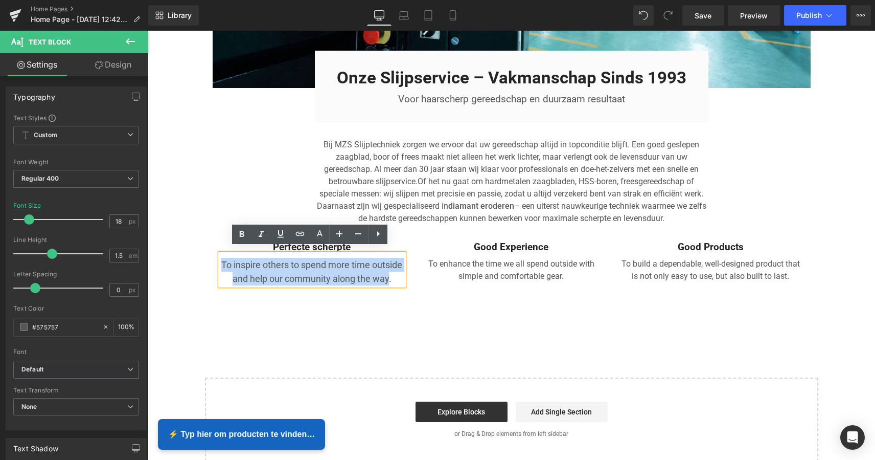
drag, startPoint x: 389, startPoint y: 273, endPoint x: 217, endPoint y: 256, distance: 172.6
click at [220, 256] on div "To inspire others to spend more time outside and help our community along the w…" at bounding box center [312, 270] width 184 height 32
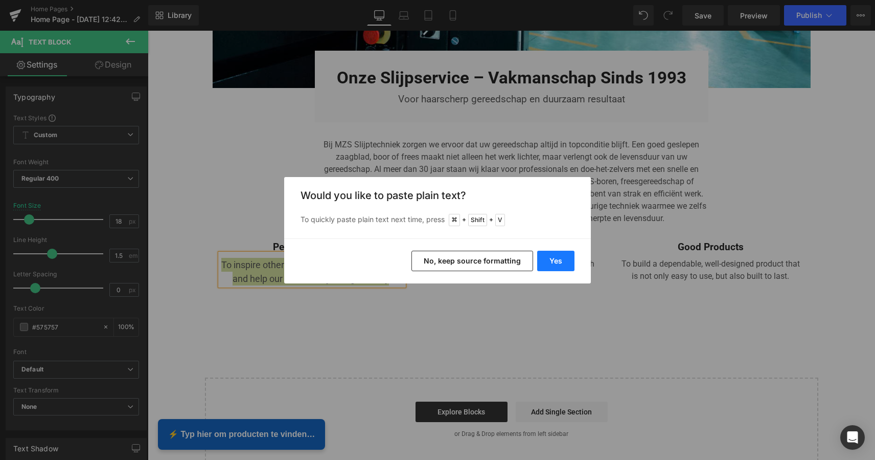
click at [559, 258] on button "Yes" at bounding box center [555, 261] width 37 height 20
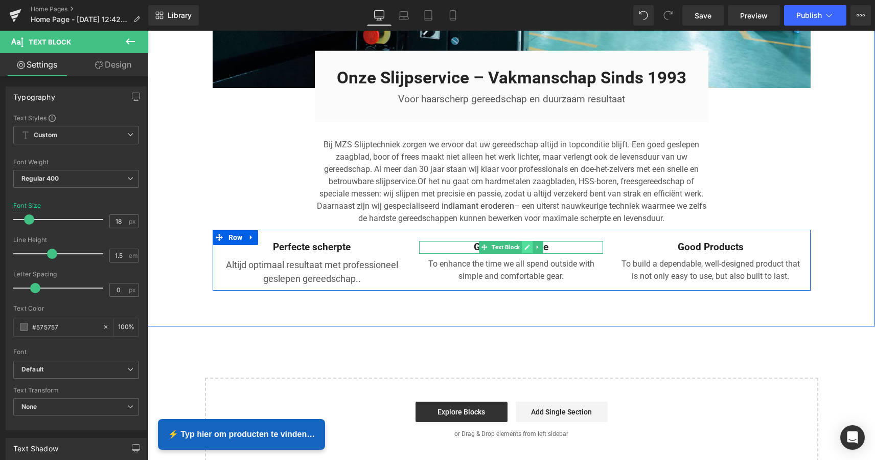
click at [523, 241] on link at bounding box center [528, 247] width 11 height 12
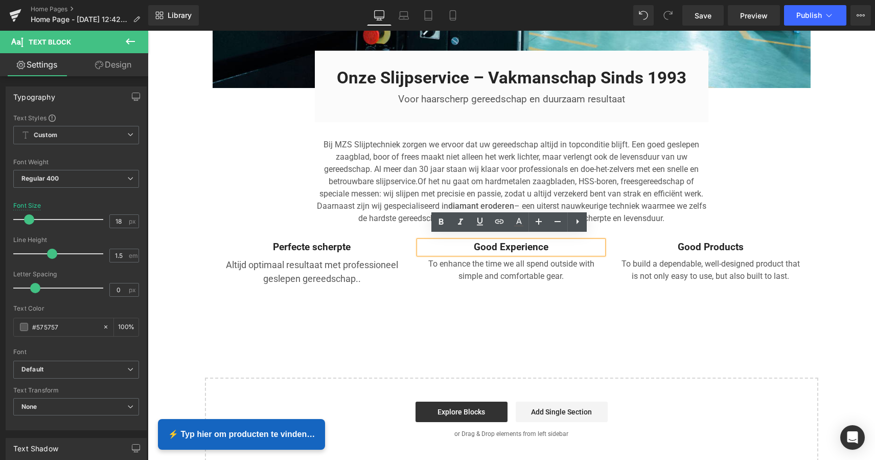
click at [557, 242] on p "Good Experience" at bounding box center [511, 247] width 184 height 13
drag, startPoint x: 556, startPoint y: 243, endPoint x: 474, endPoint y: 241, distance: 82.9
click at [472, 242] on p "Good Experience" at bounding box center [511, 247] width 184 height 13
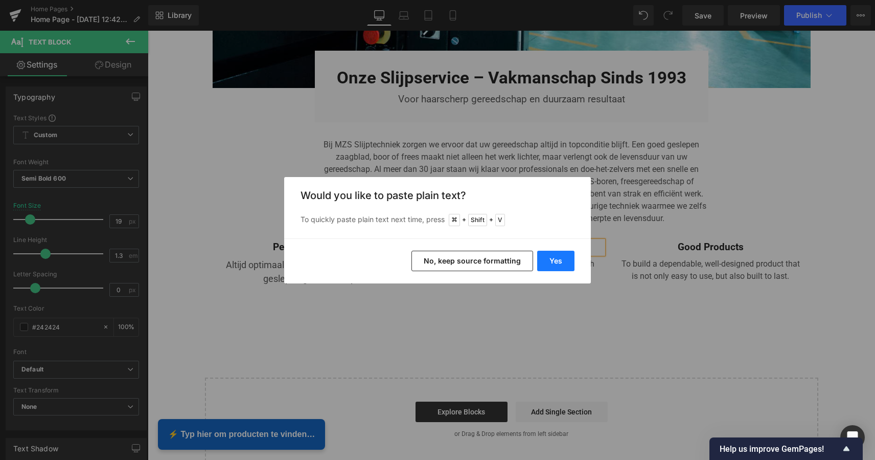
click at [556, 257] on button "Yes" at bounding box center [555, 261] width 37 height 20
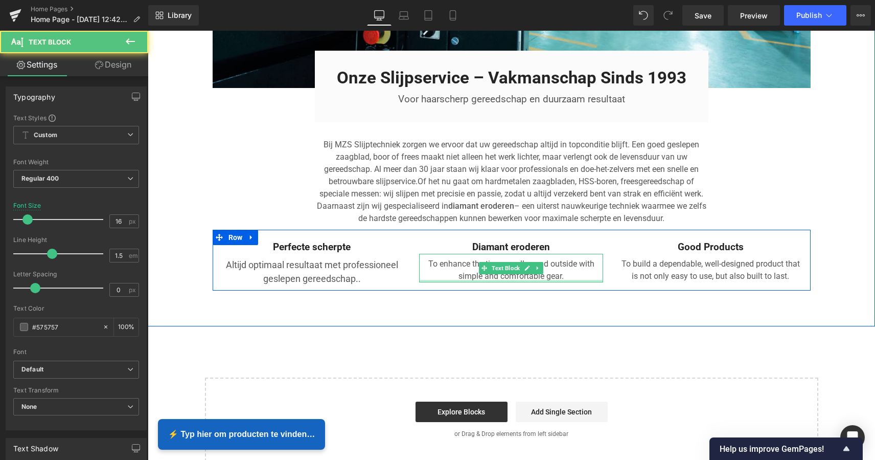
click at [555, 274] on div "To enhance the time we all spend outside with simple and comfortable gear. Text…" at bounding box center [511, 268] width 184 height 29
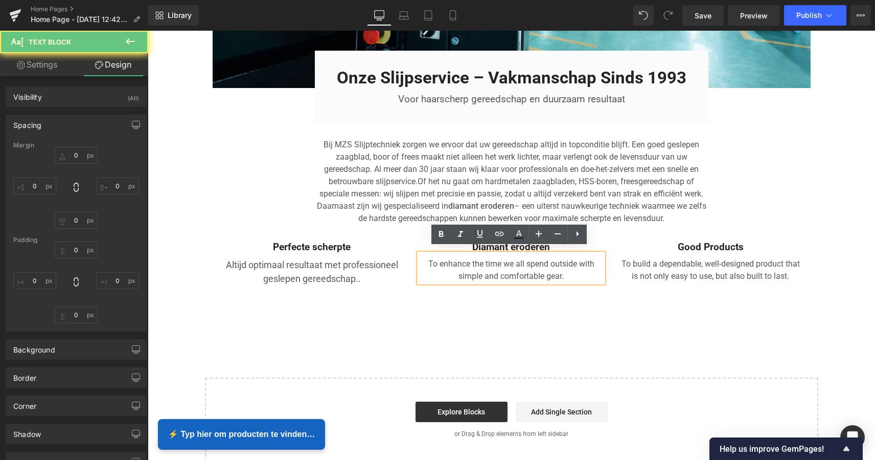
click at [564, 272] on p "To enhance the time we all spend outside with simple and comfortable gear." at bounding box center [511, 270] width 184 height 25
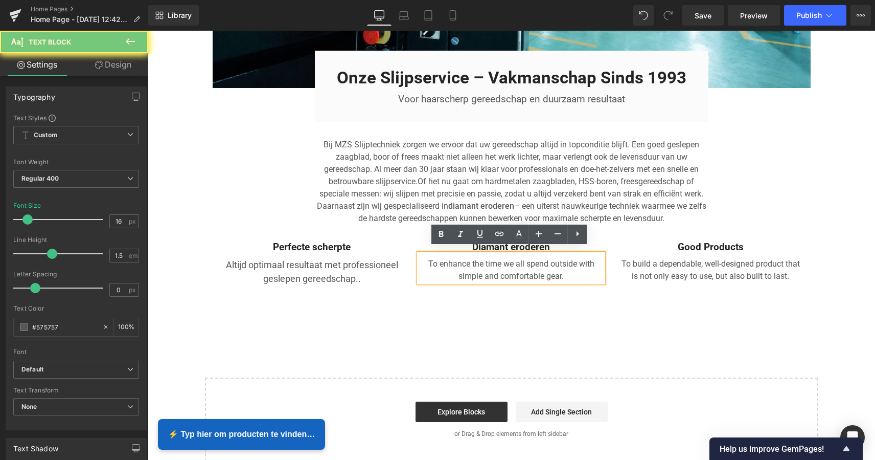
click at [564, 271] on p "To enhance the time we all spend outside with simple and comfortable gear." at bounding box center [511, 270] width 184 height 25
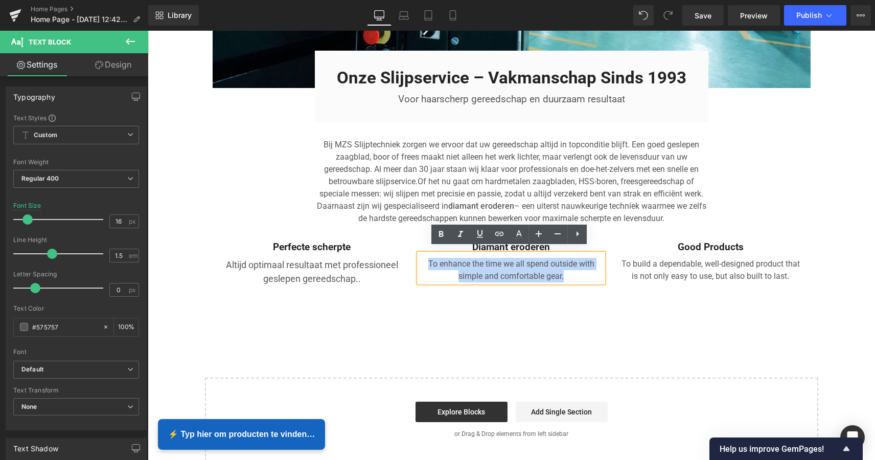
drag, startPoint x: 565, startPoint y: 270, endPoint x: 421, endPoint y: 256, distance: 143.9
click at [421, 258] on p "To enhance the time we all spend outside with simple and comfortable gear." at bounding box center [511, 270] width 184 height 25
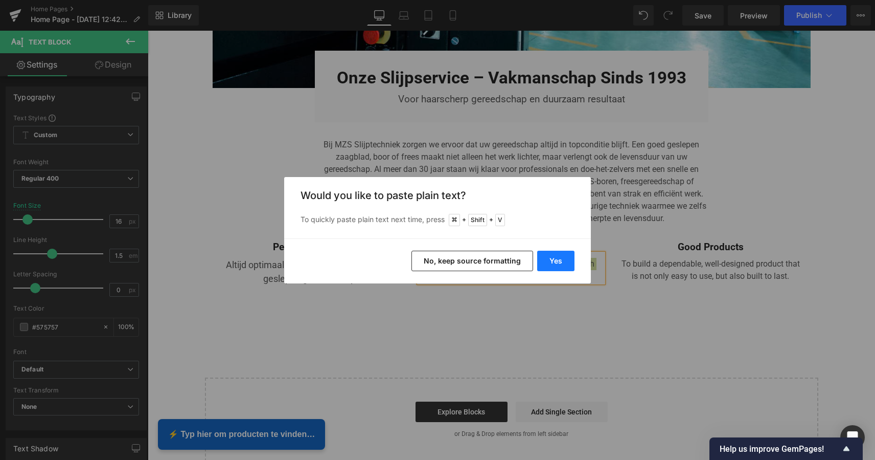
click at [557, 266] on button "Yes" at bounding box center [555, 261] width 37 height 20
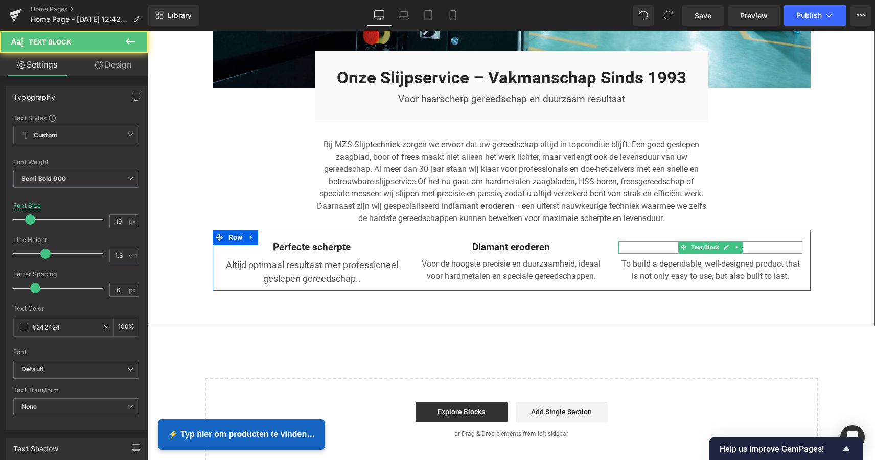
click at [747, 242] on p "Good Products" at bounding box center [711, 247] width 184 height 13
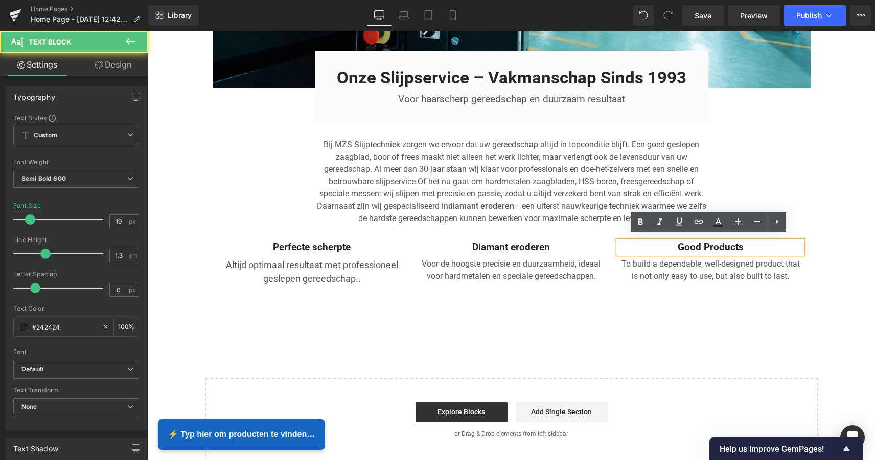
click at [745, 243] on p "Good Products" at bounding box center [711, 247] width 184 height 13
click at [752, 243] on p "Good Products" at bounding box center [711, 247] width 184 height 13
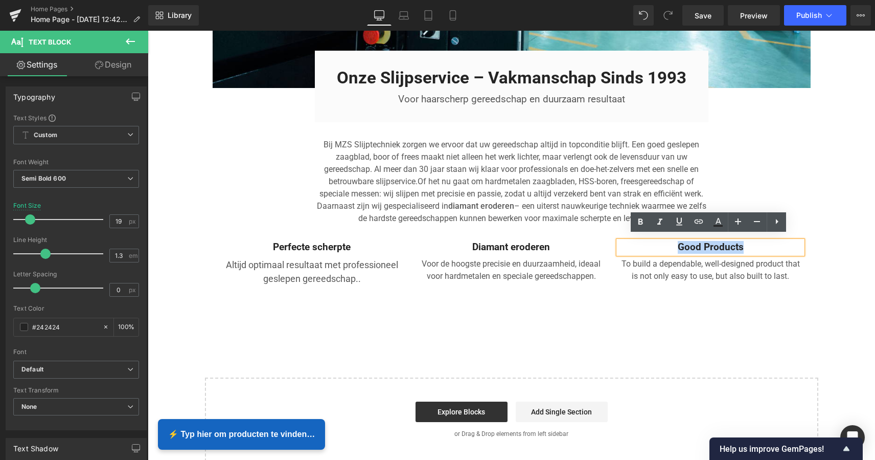
drag, startPoint x: 741, startPoint y: 242, endPoint x: 675, endPoint y: 239, distance: 66.5
click at [675, 241] on p "Good Products" at bounding box center [711, 247] width 184 height 13
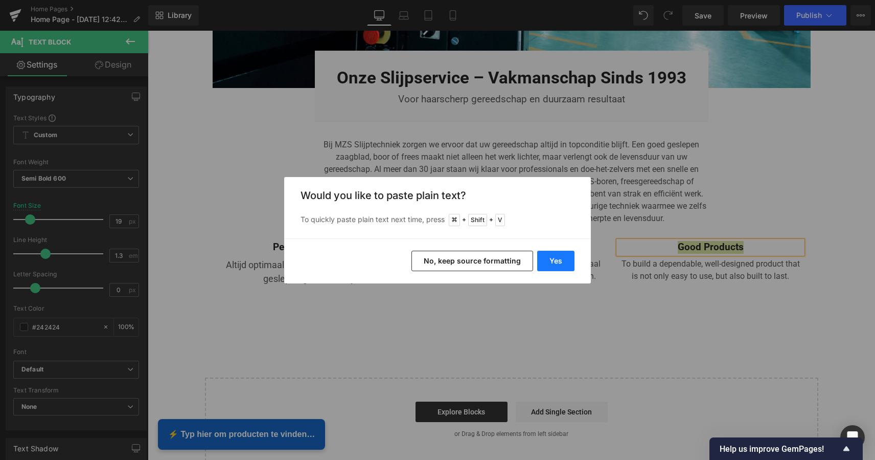
click at [563, 262] on button "Yes" at bounding box center [555, 261] width 37 height 20
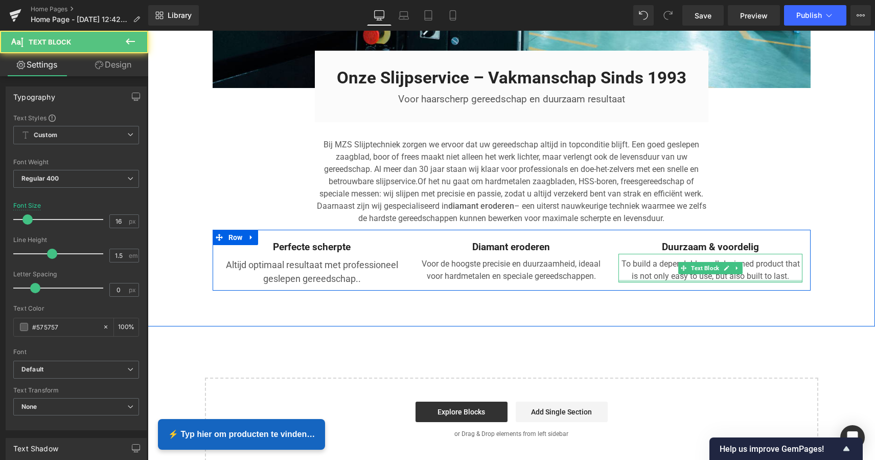
click at [790, 273] on div "To build a dependable, well-designed product that is not only easy to use, but …" at bounding box center [711, 268] width 184 height 29
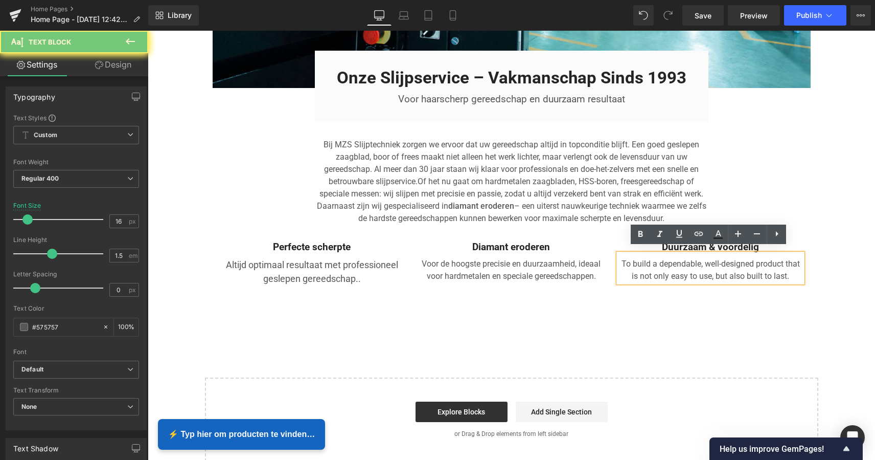
click at [787, 270] on p "To build a dependable, well-designed product that is not only easy to use, but …" at bounding box center [711, 270] width 184 height 25
click at [790, 269] on p "To build a dependable, well-designed product that is not only easy to use, but …" at bounding box center [711, 270] width 184 height 25
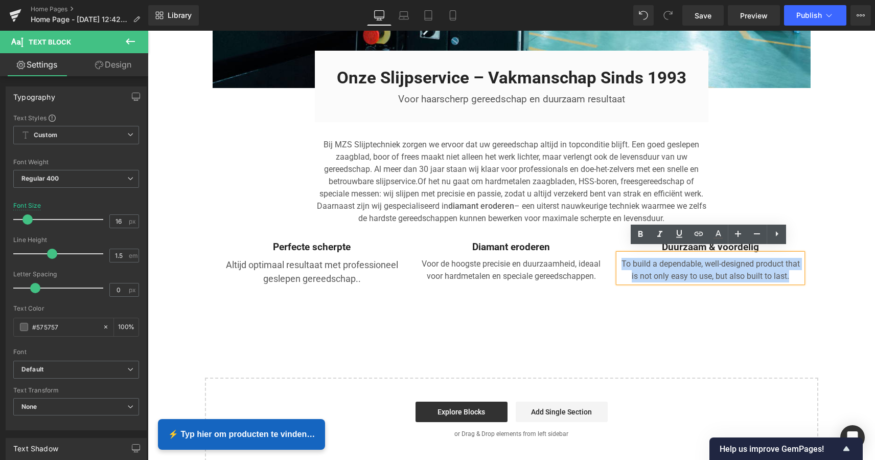
drag, startPoint x: 780, startPoint y: 269, endPoint x: 616, endPoint y: 253, distance: 165.5
click at [619, 254] on div "To build a dependable, well-designed product that is not only easy to use, but …" at bounding box center [711, 268] width 184 height 29
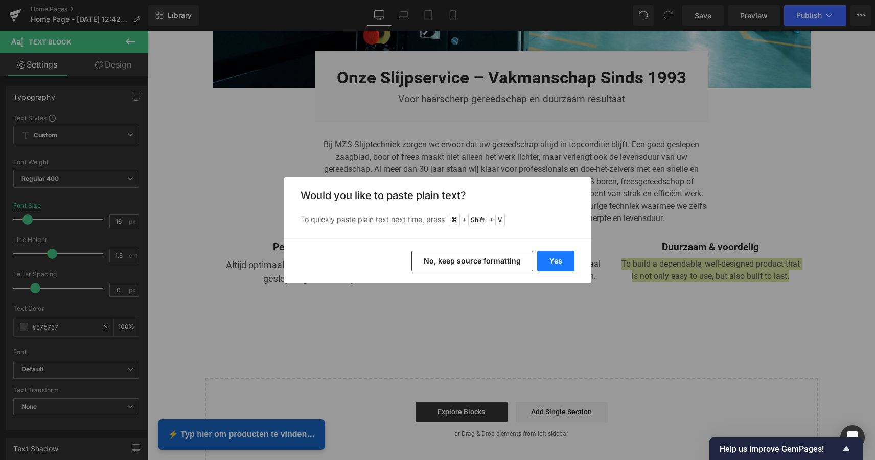
click at [554, 262] on button "Yes" at bounding box center [555, 261] width 37 height 20
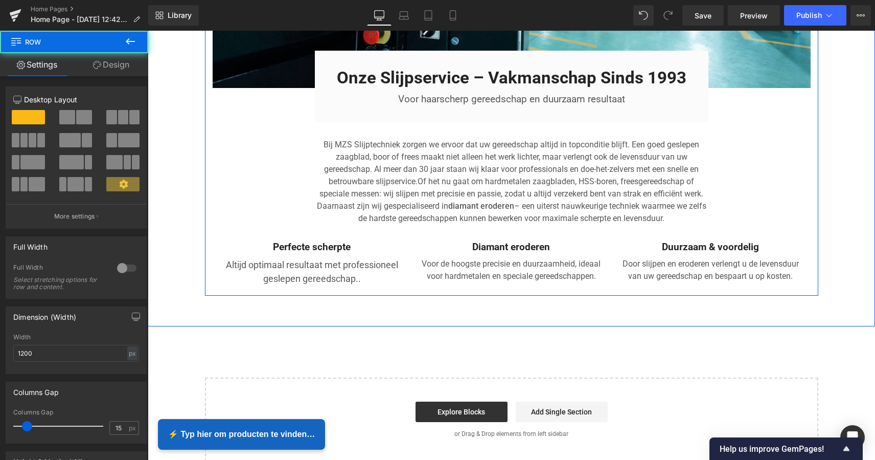
click at [818, 138] on div at bounding box center [818, 23] width 1 height 544
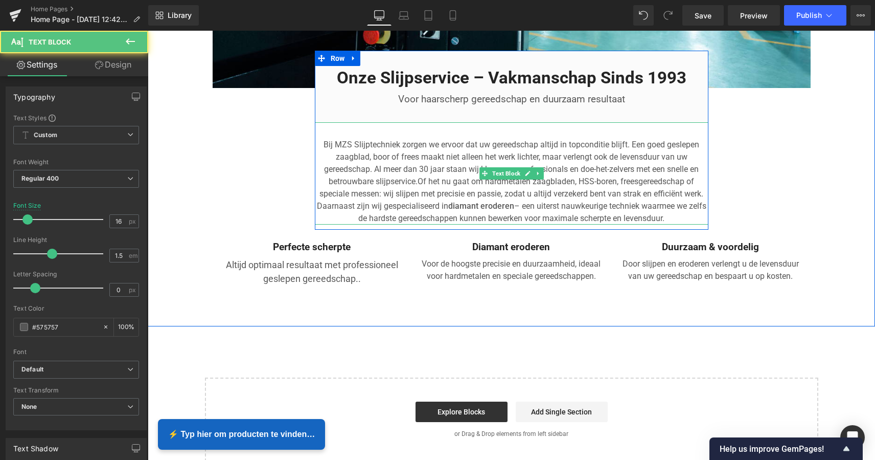
drag, startPoint x: 351, startPoint y: 139, endPoint x: 381, endPoint y: 128, distance: 32.0
click at [353, 139] on p "Bij MZS Slijptechniek zorgen we ervoor dat uw gereedschap altijd in topconditie…" at bounding box center [512, 182] width 394 height 86
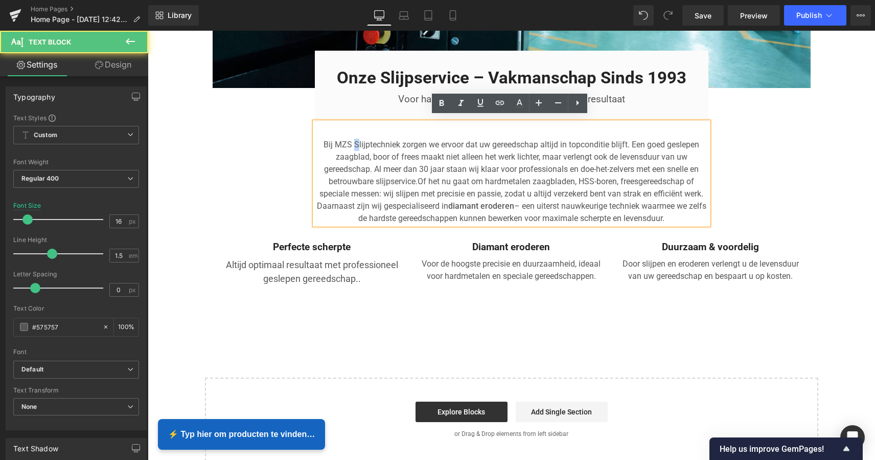
click at [349, 139] on p "Bij MZS Slijptechniek zorgen we ervoor dat uw gereedschap altijd in topconditie…" at bounding box center [512, 182] width 394 height 86
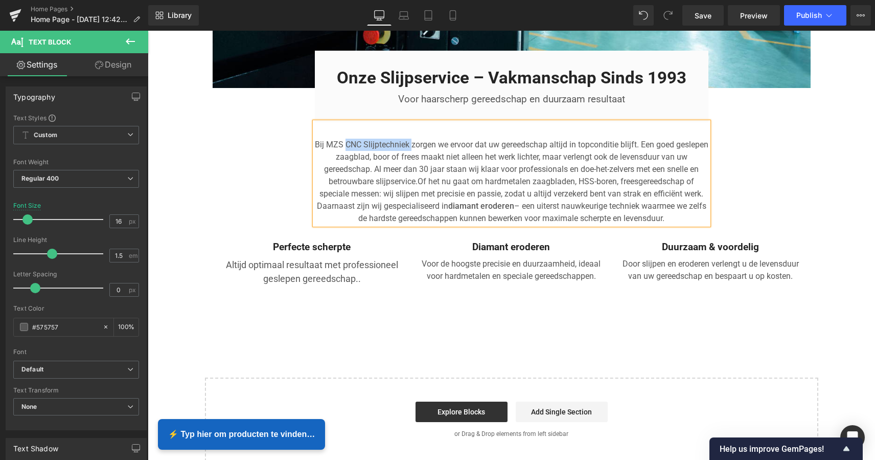
drag, startPoint x: 362, startPoint y: 138, endPoint x: 424, endPoint y: 139, distance: 62.9
click at [423, 139] on p "Bij MZS CNC Slijptechniek zorgen we ervoor dat uw gereedschap altijd in topcond…" at bounding box center [512, 182] width 394 height 86
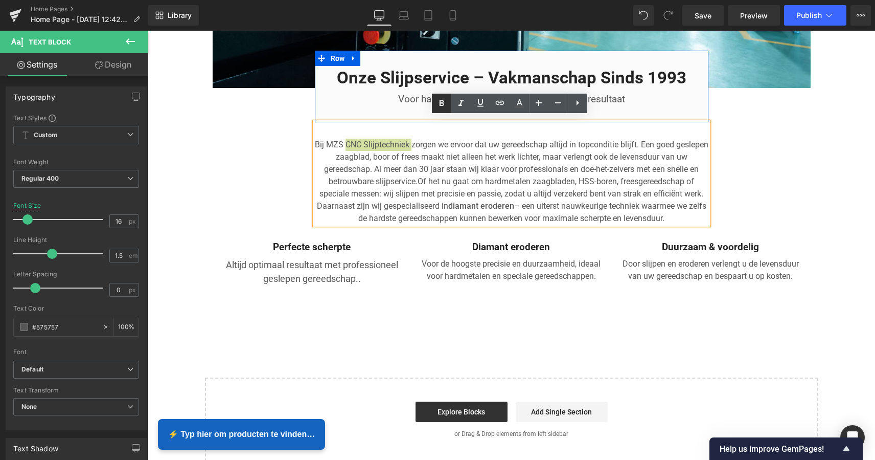
click at [446, 103] on icon at bounding box center [442, 103] width 12 height 12
click at [462, 102] on icon at bounding box center [461, 103] width 12 height 12
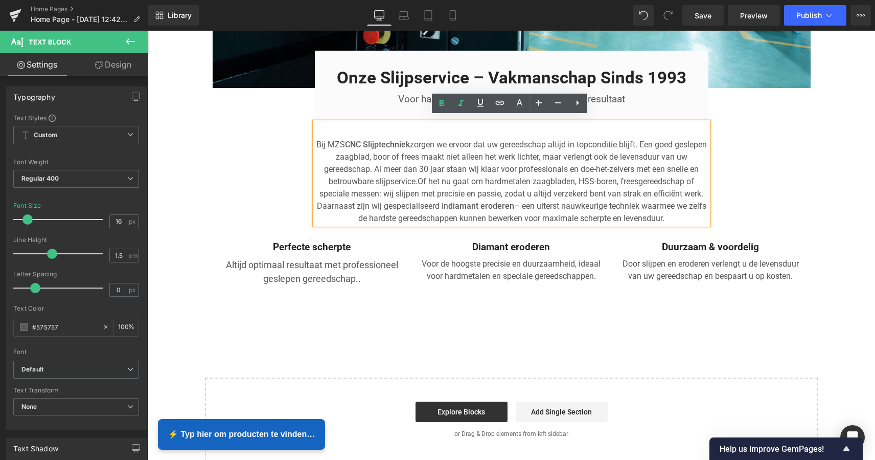
drag, startPoint x: 358, startPoint y: 138, endPoint x: 429, endPoint y: 137, distance: 70.6
click at [410, 140] on strong "CNC Slijptechniek" at bounding box center [377, 145] width 65 height 10
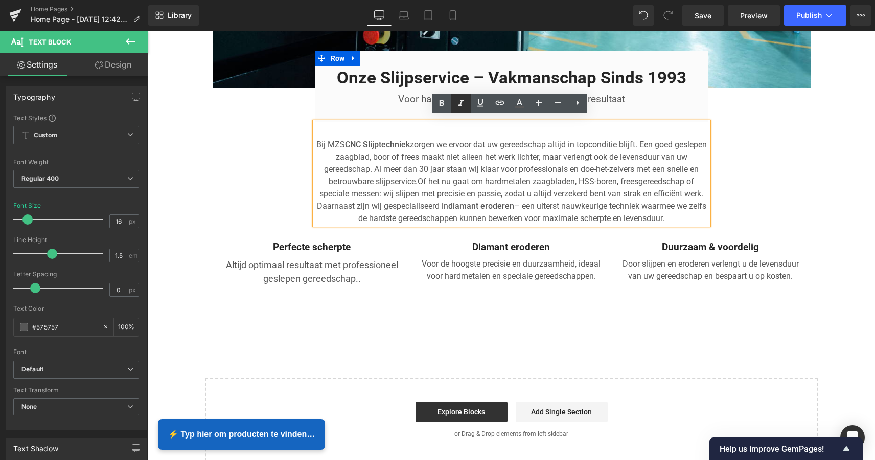
click at [463, 103] on icon at bounding box center [461, 103] width 12 height 12
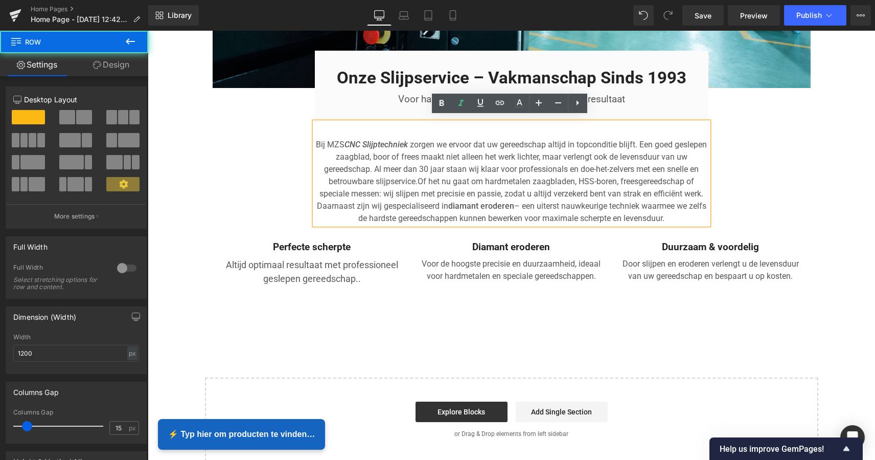
click at [269, 135] on div "Image Onze Slijpservice – Vakmanschap Sinds 1993 Heading Voor haarscherp gereed…" at bounding box center [512, 20] width 614 height 538
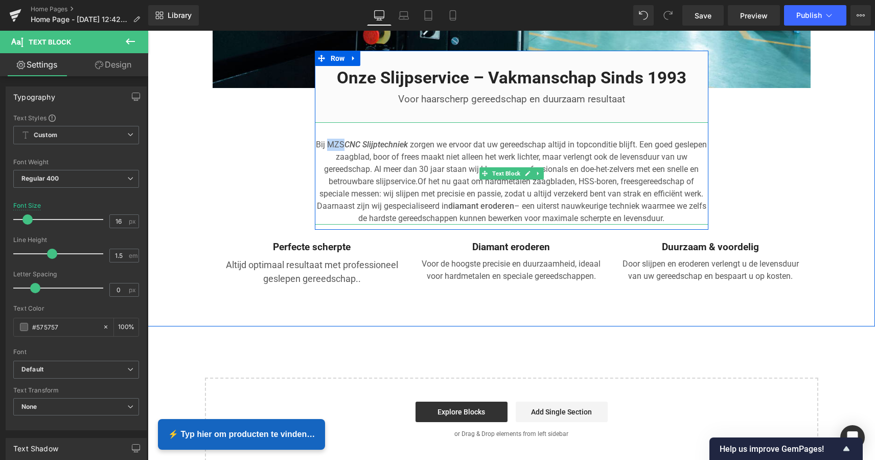
drag, startPoint x: 340, startPoint y: 137, endPoint x: 355, endPoint y: 138, distance: 15.3
click at [355, 139] on p "Bij MZS CNC Slijptechniek zorgen we ervoor dat uw gereedschap altijd in topcond…" at bounding box center [512, 182] width 394 height 86
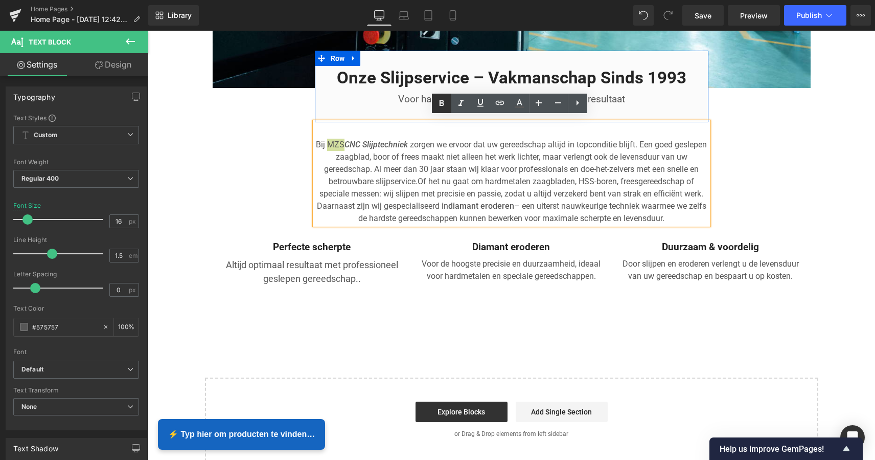
click at [443, 103] on icon at bounding box center [442, 103] width 12 height 12
click at [458, 102] on icon at bounding box center [461, 103] width 12 height 12
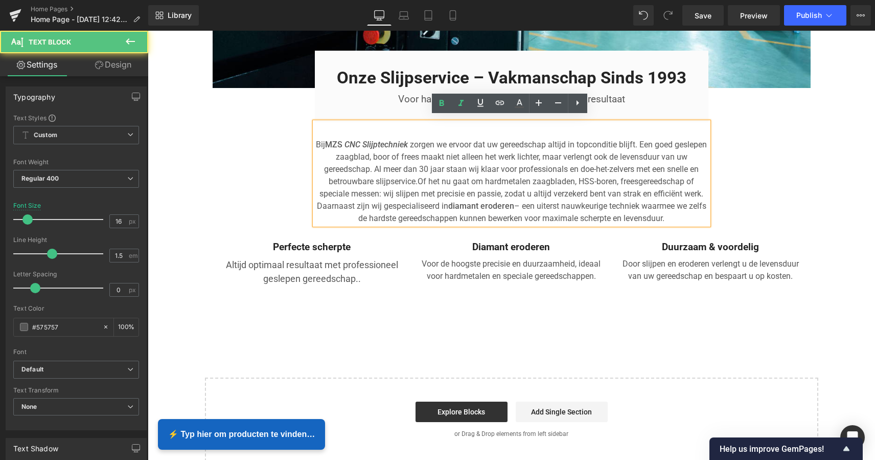
drag, startPoint x: 340, startPoint y: 138, endPoint x: 356, endPoint y: 138, distance: 16.4
click at [356, 139] on p "Bij MZS CNC Slijptechniek zorgen we ervoor dat uw gereedschap altijd in topcond…" at bounding box center [512, 182] width 394 height 86
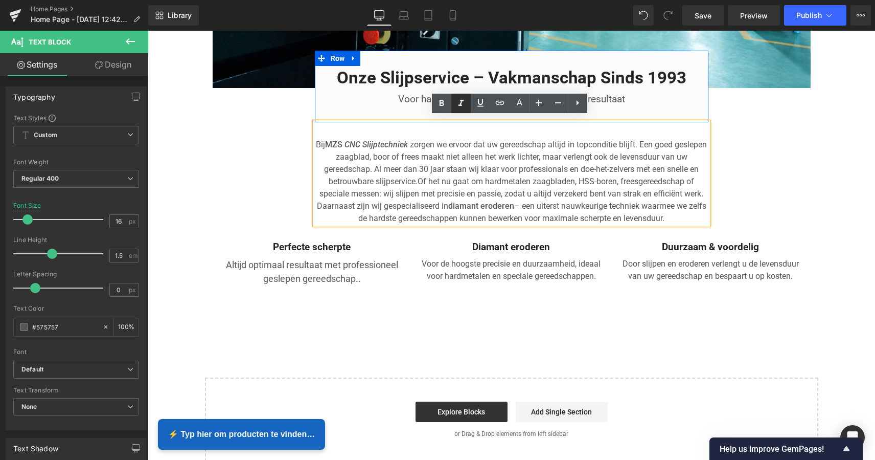
click at [463, 105] on icon at bounding box center [461, 103] width 12 height 12
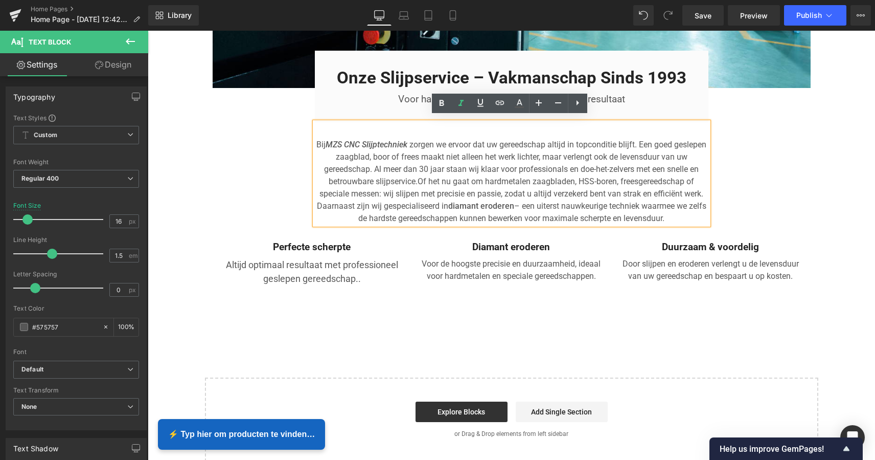
click at [255, 131] on div "Image Onze Slijpservice – Vakmanschap Sinds 1993 Heading Voor haarscherp gereed…" at bounding box center [512, 20] width 614 height 538
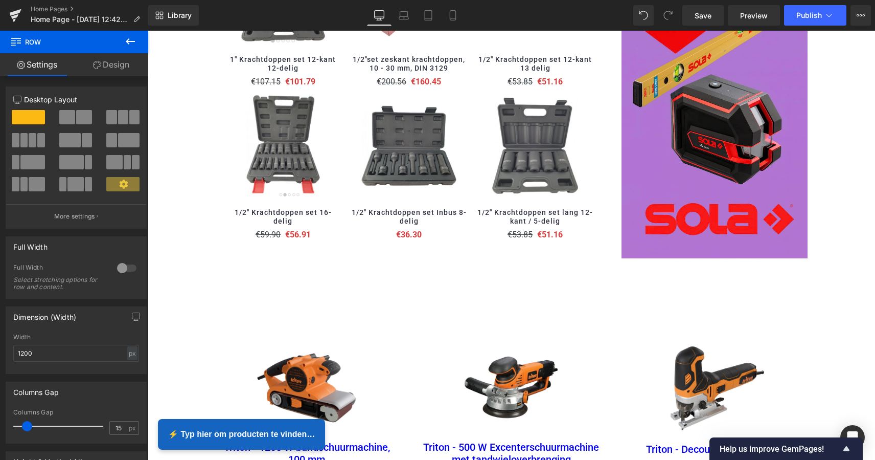
scroll to position [1128, 0]
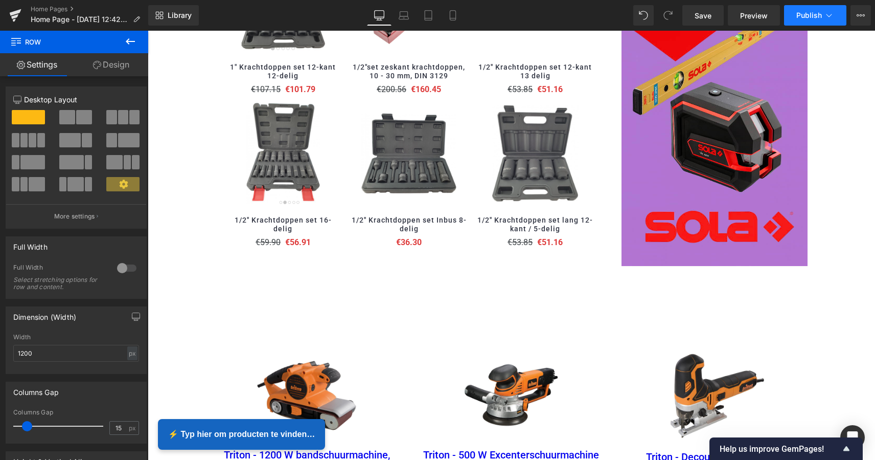
click at [812, 16] on span "Publish" at bounding box center [810, 15] width 26 height 8
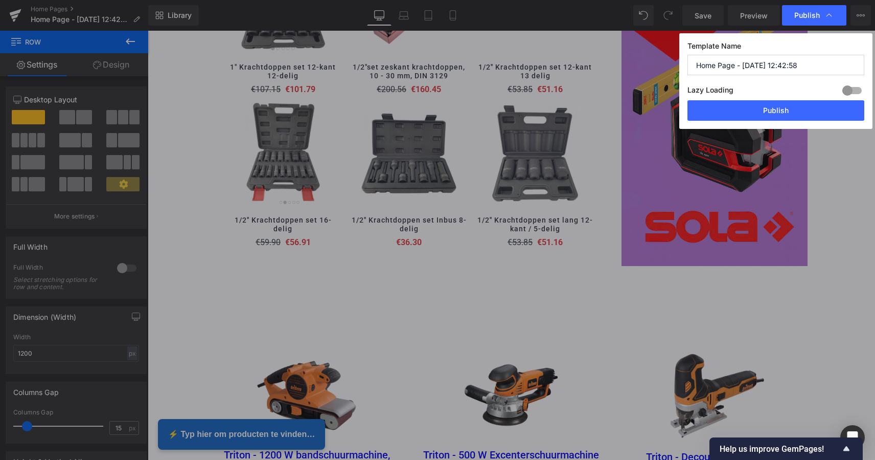
click at [810, 16] on span "Publish" at bounding box center [808, 15] width 26 height 9
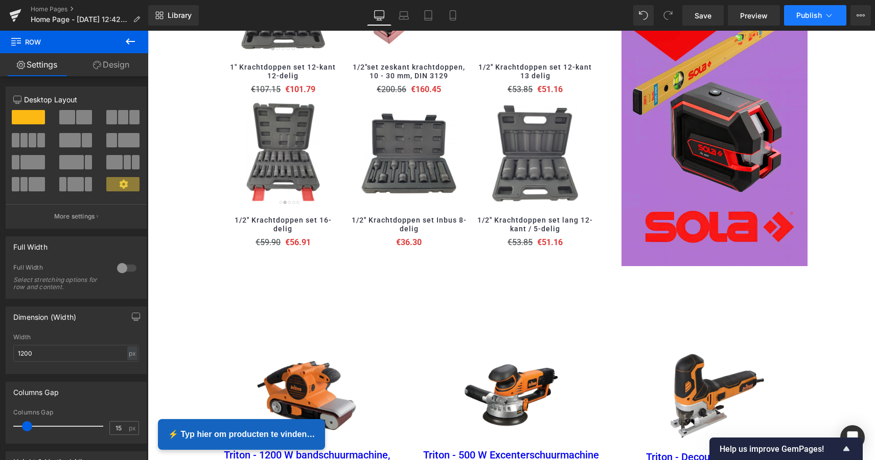
click at [810, 16] on span "Publish" at bounding box center [810, 15] width 26 height 8
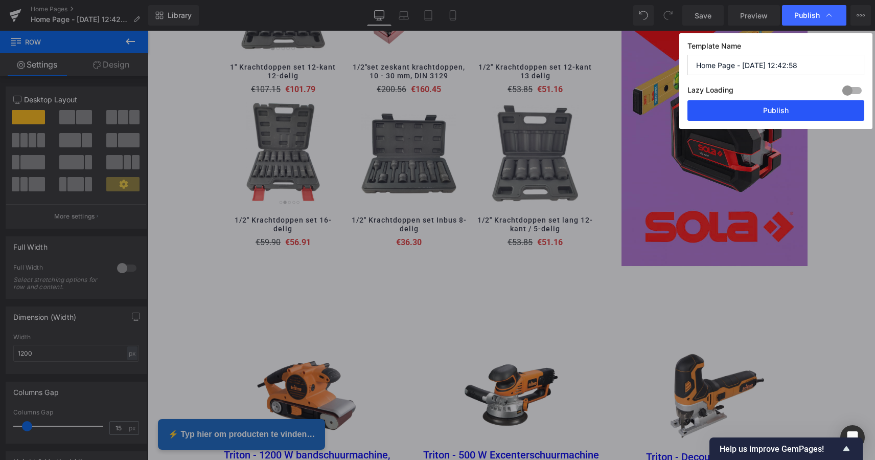
click at [782, 107] on button "Publish" at bounding box center [776, 110] width 177 height 20
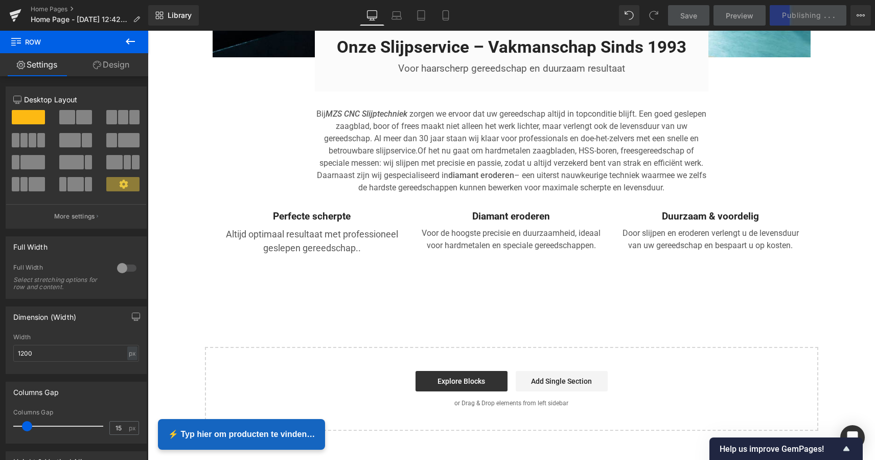
scroll to position [1909, 0]
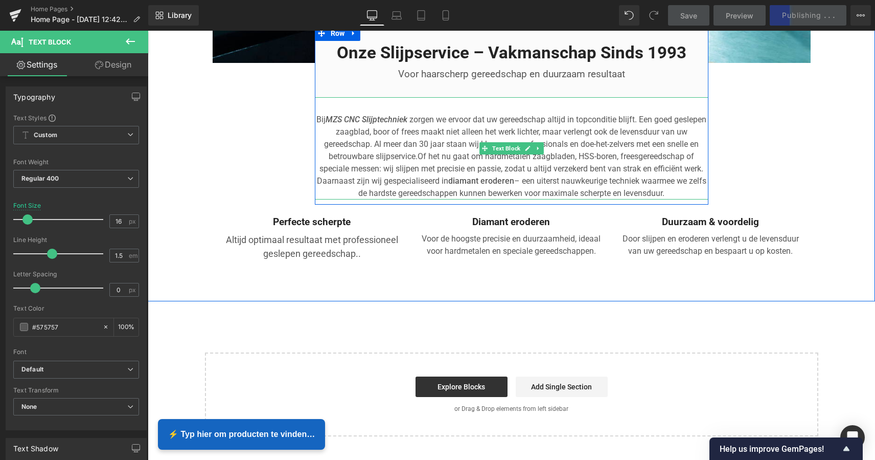
drag, startPoint x: 421, startPoint y: 114, endPoint x: 346, endPoint y: 111, distance: 75.7
click at [343, 114] on p "Bij MZS CNC Slijptechniek zorgen we ervoor dat uw gereedschap altijd in topcond…" at bounding box center [512, 157] width 394 height 86
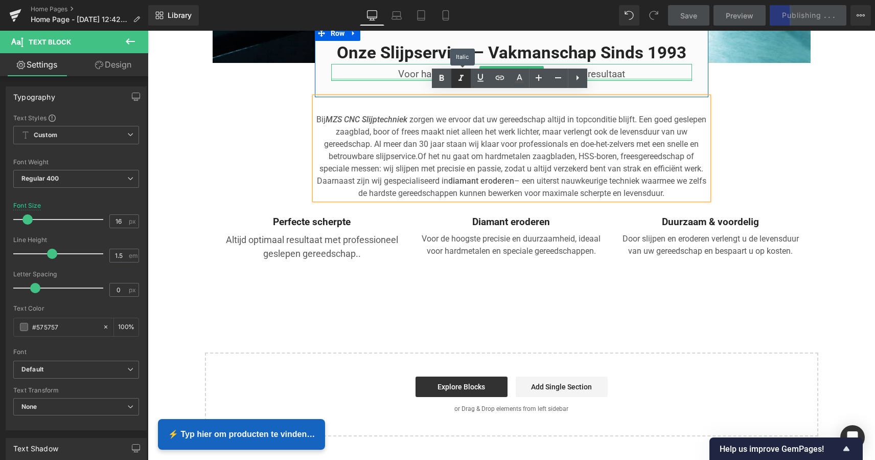
click at [462, 78] on icon at bounding box center [461, 78] width 12 height 12
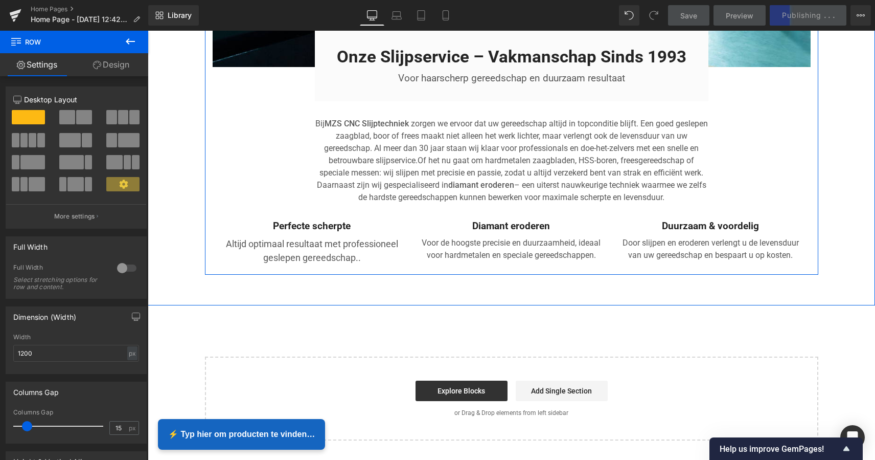
scroll to position [1949, 0]
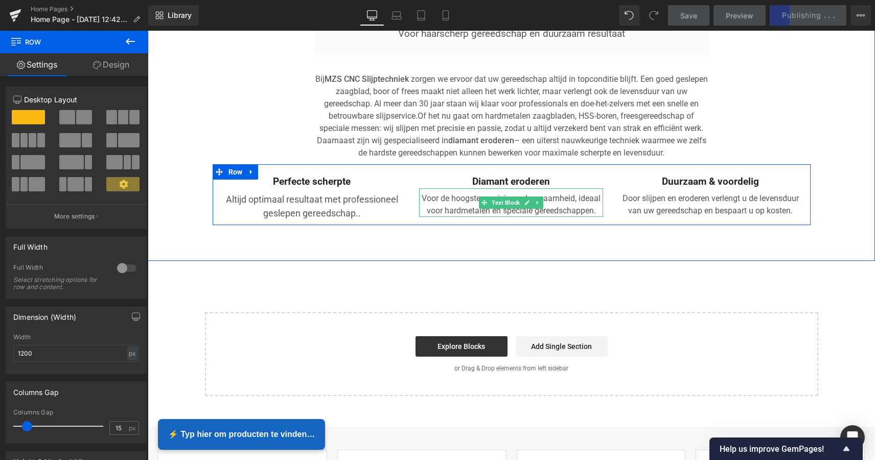
click at [595, 204] on p "Voor de hoogste precisie en duurzaamheid, ideaal voor hardmetalen en speciale g…" at bounding box center [511, 204] width 184 height 25
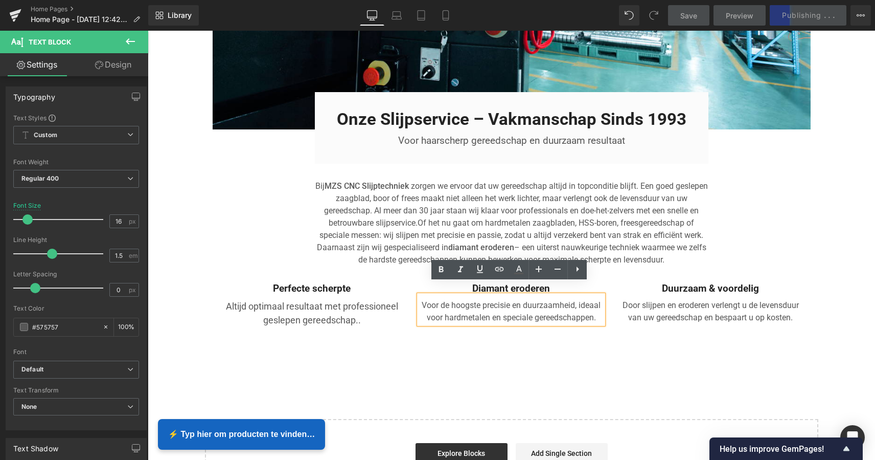
scroll to position [1831, 0]
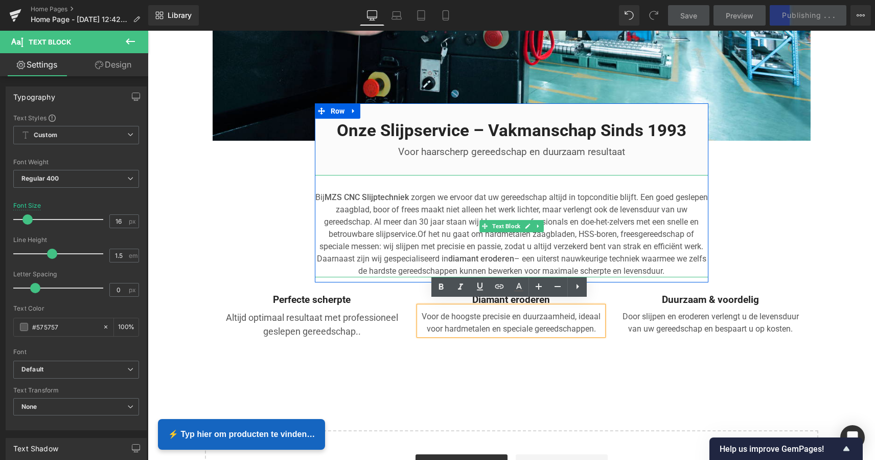
drag, startPoint x: 393, startPoint y: 196, endPoint x: 400, endPoint y: 196, distance: 7.2
click at [393, 196] on strong "CNC Slijptechniek" at bounding box center [377, 197] width 67 height 10
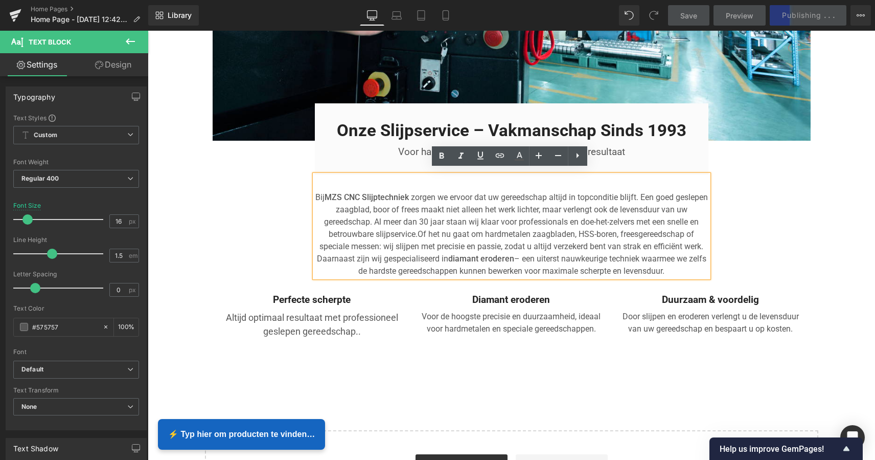
drag, startPoint x: 332, startPoint y: 192, endPoint x: 663, endPoint y: 265, distance: 339.2
click at [679, 266] on p "Bij MZS CNC Slijptechniek zorgen we ervoor dat uw gereedschap altijd in topcond…" at bounding box center [512, 234] width 394 height 86
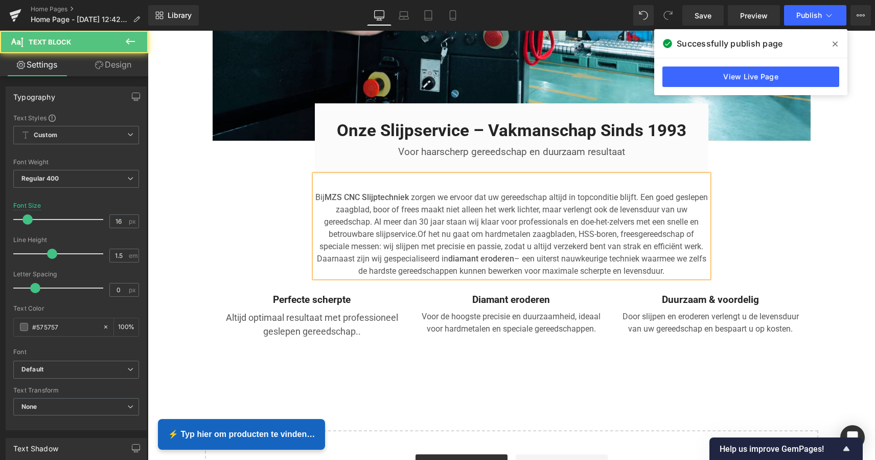
click at [560, 177] on div "Bij MZS CNC Slijptechniek zorgen we ervoor dat uw gereedschap altijd in topcond…" at bounding box center [512, 226] width 394 height 102
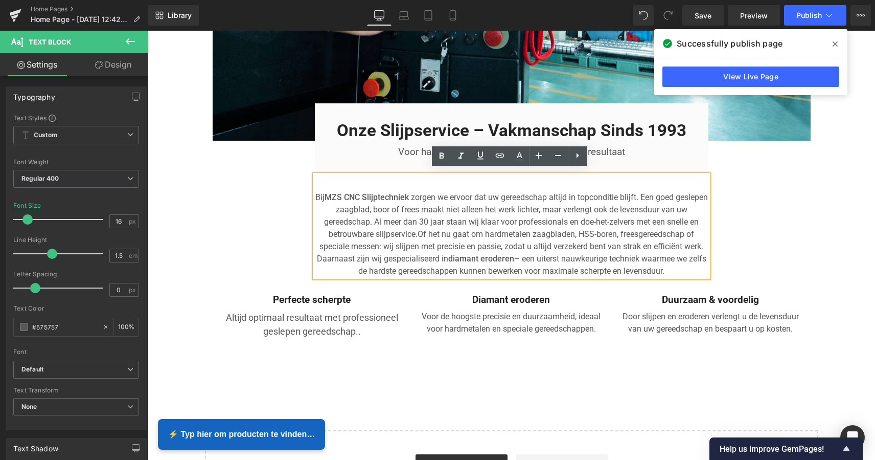
click at [680, 263] on p "Bij MZS CNC Slijptechniek zorgen we ervoor dat uw gereedschap altijd in topcond…" at bounding box center [512, 234] width 394 height 86
drag, startPoint x: 680, startPoint y: 265, endPoint x: 327, endPoint y: 187, distance: 360.8
click at [324, 191] on p "Bij MZS CNC Slijptechniek zorgen we ervoor dat uw gereedschap altijd in topcond…" at bounding box center [512, 234] width 394 height 86
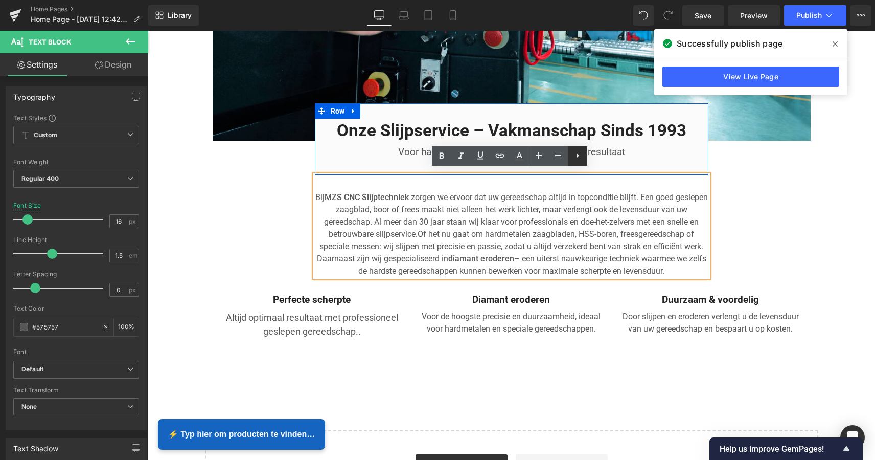
click at [583, 155] on icon at bounding box center [578, 155] width 12 height 12
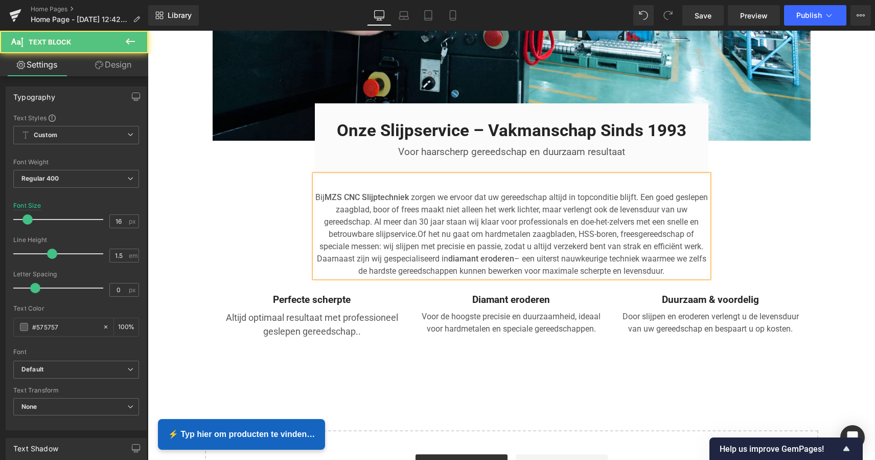
click at [552, 205] on p "Bij MZS CNC Slijptechniek zorgen we ervoor dat uw gereedschap altijd in topcond…" at bounding box center [512, 234] width 394 height 86
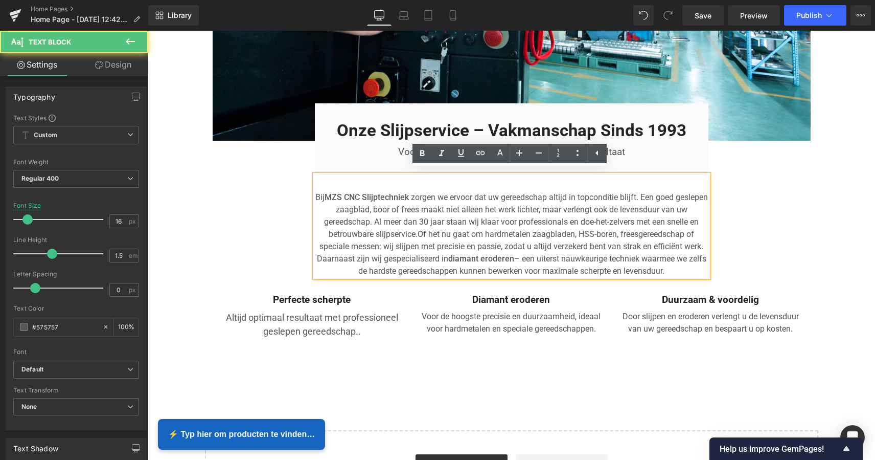
drag, startPoint x: 682, startPoint y: 265, endPoint x: 321, endPoint y: 187, distance: 368.9
click at [321, 191] on p "Bij MZS CNC Slijptechniek zorgen we ervoor dat uw gereedschap altijd in topcond…" at bounding box center [512, 234] width 394 height 86
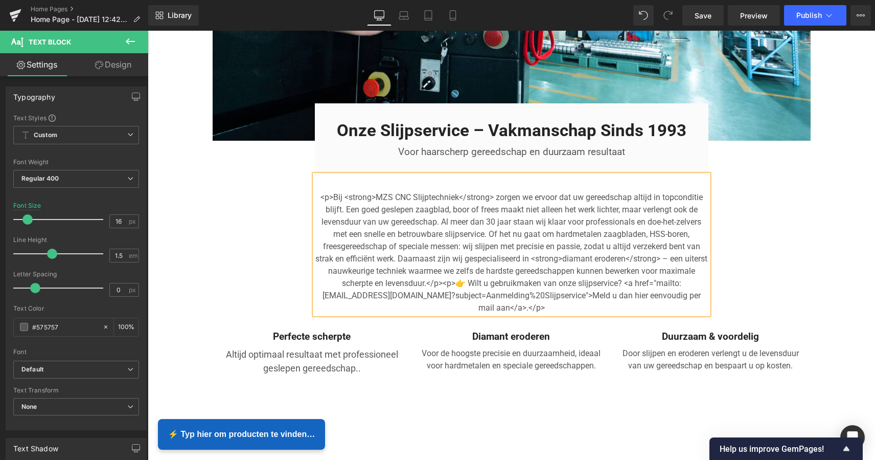
click at [551, 304] on p "<p>Bij <strong>MZS CNC Slijptechniek</strong> zorgen we ervoor dat uw gereedsch…" at bounding box center [512, 252] width 394 height 123
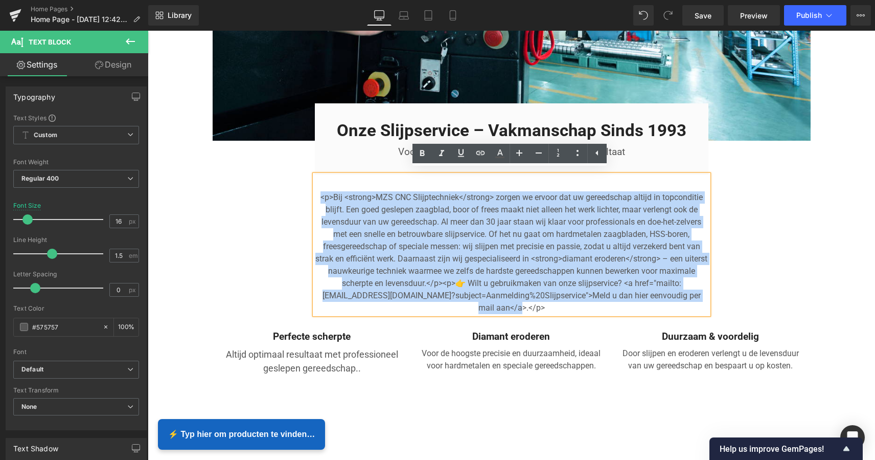
drag, startPoint x: 510, startPoint y: 298, endPoint x: 310, endPoint y: 183, distance: 230.7
click at [309, 183] on div "Image Onze Slijpservice – Vakmanschap Sinds 1993 Heading Voor haarscherp gereed…" at bounding box center [512, 91] width 614 height 575
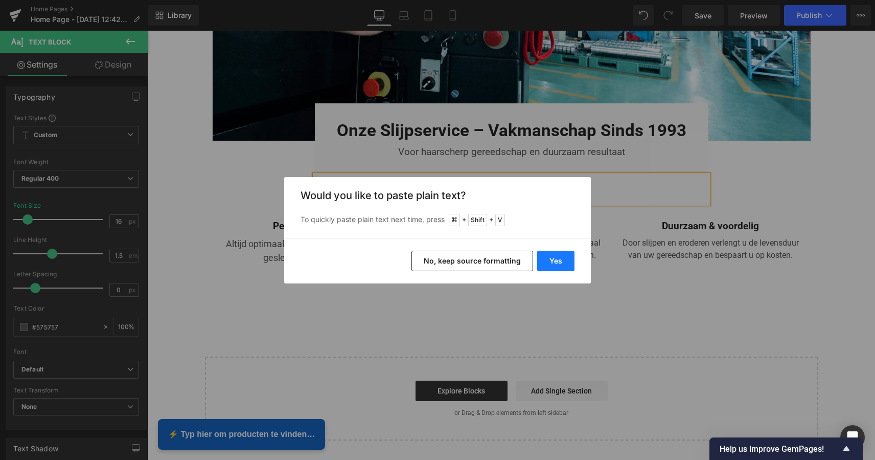
click at [561, 262] on button "Yes" at bounding box center [555, 261] width 37 height 20
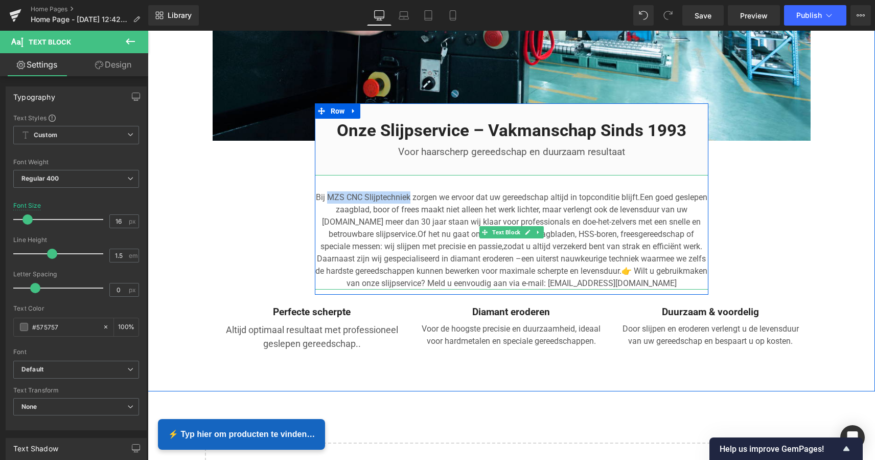
drag, startPoint x: 343, startPoint y: 190, endPoint x: 422, endPoint y: 191, distance: 79.3
click at [423, 191] on p "Bij MZS CNC Slijptechniek zorgen we ervoor dat uw gereedschap altijd in topcond…" at bounding box center [512, 240] width 394 height 98
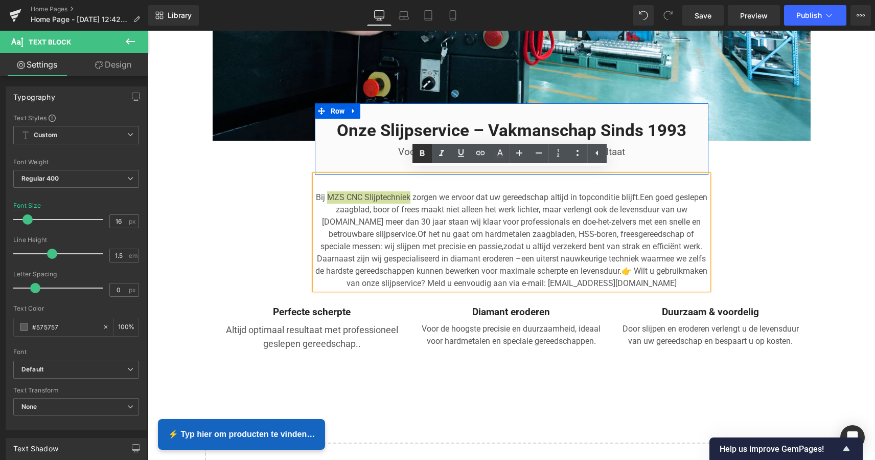
click at [424, 152] on icon at bounding box center [422, 153] width 12 height 12
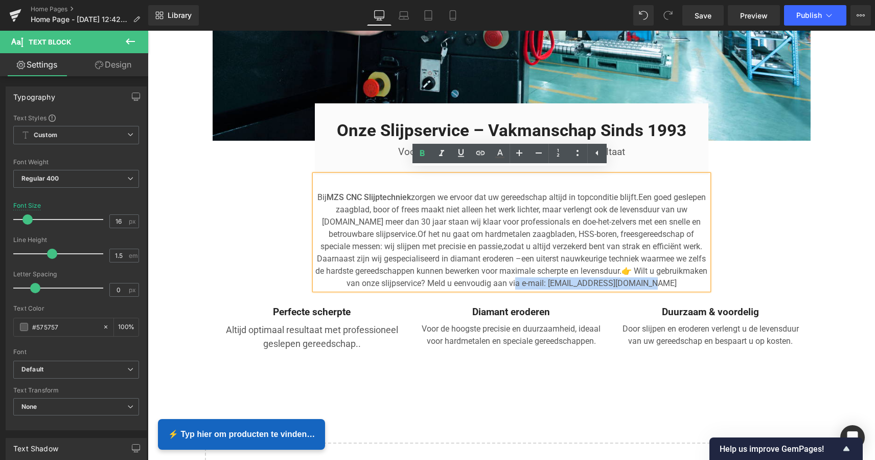
drag, startPoint x: 557, startPoint y: 277, endPoint x: 685, endPoint y: 278, distance: 128.4
click at [685, 278] on p "Bij MZS CNC Slijptechniek zorgen we ervoor dat uw gereedschap altijd in topcond…" at bounding box center [512, 240] width 394 height 98
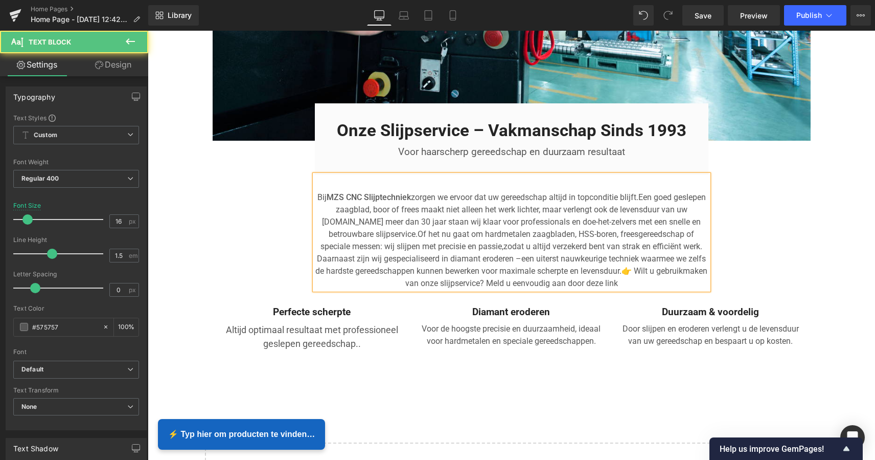
drag, startPoint x: 616, startPoint y: 277, endPoint x: 647, endPoint y: 278, distance: 31.7
click at [647, 278] on p "Bij MZS CNC Slijptechniek zorgen we ervoor dat uw gereedschap altijd in topcond…" at bounding box center [512, 240] width 394 height 98
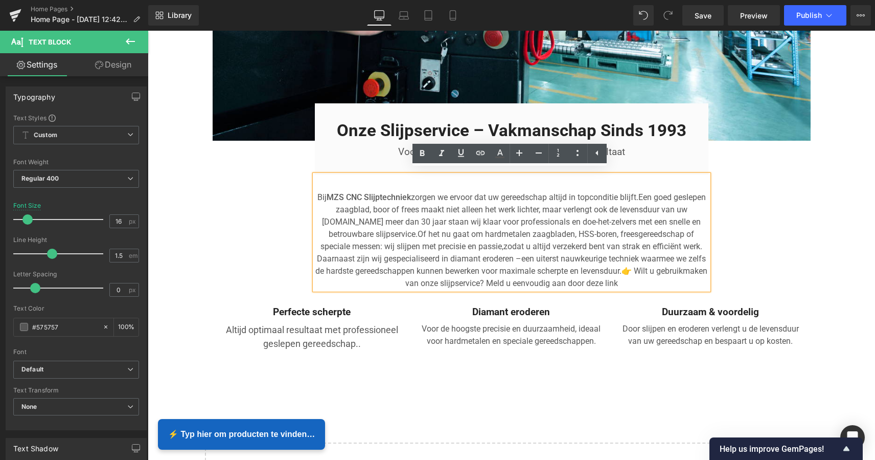
drag, startPoint x: 514, startPoint y: 276, endPoint x: 651, endPoint y: 279, distance: 137.1
click at [651, 279] on p "Bij MZS CNC Slijptechniek zorgen we ervoor dat uw gereedschap altijd in topcond…" at bounding box center [512, 240] width 394 height 98
click at [649, 277] on p "Bij MZS CNC Slijptechniek zorgen we ervoor dat uw gereedschap altijd in topcond…" at bounding box center [512, 240] width 394 height 98
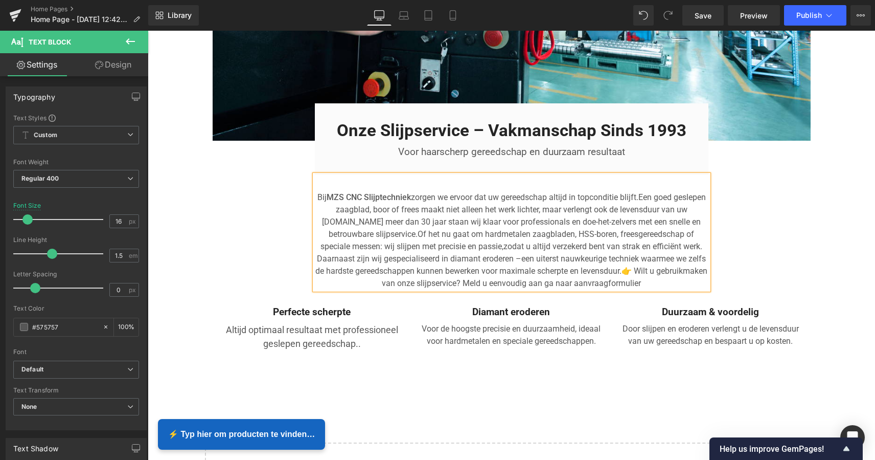
click at [671, 278] on p "Bij MZS CNC Slijptechniek zorgen we ervoor dat uw gereedschap altijd in topcond…" at bounding box center [512, 240] width 394 height 98
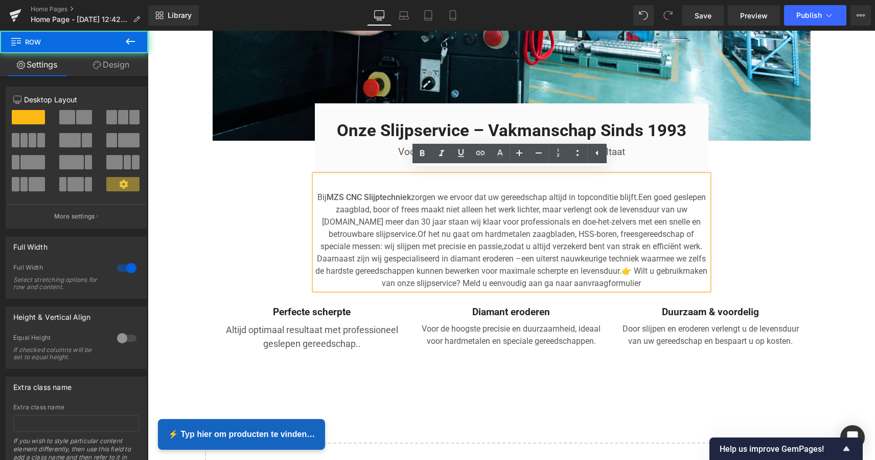
click at [797, 382] on div "Image Onze Slijpservice – Vakmanschap Sinds 1993 Heading Voor haarscherp gereed…" at bounding box center [512, 97] width 728 height 587
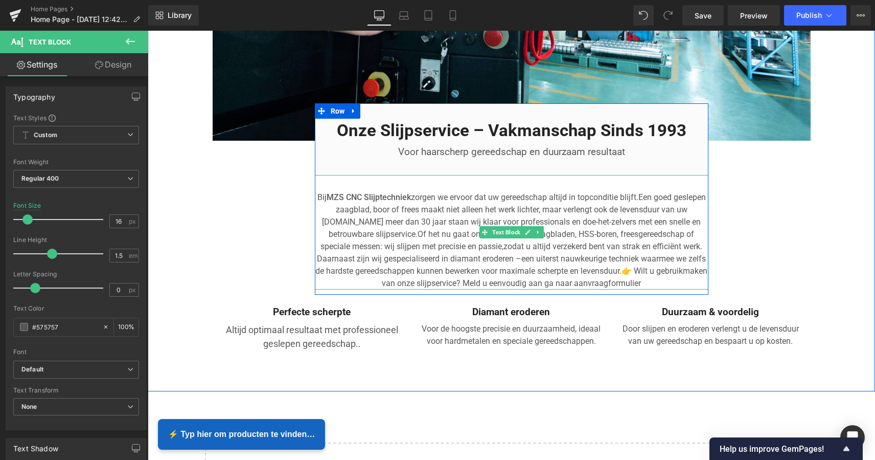
drag, startPoint x: 668, startPoint y: 278, endPoint x: 599, endPoint y: 278, distance: 69.5
click at [599, 278] on p "Bij MZS CNC Slijptechniek zorgen we ervoor dat uw gereedschap altijd in topcond…" at bounding box center [512, 240] width 394 height 98
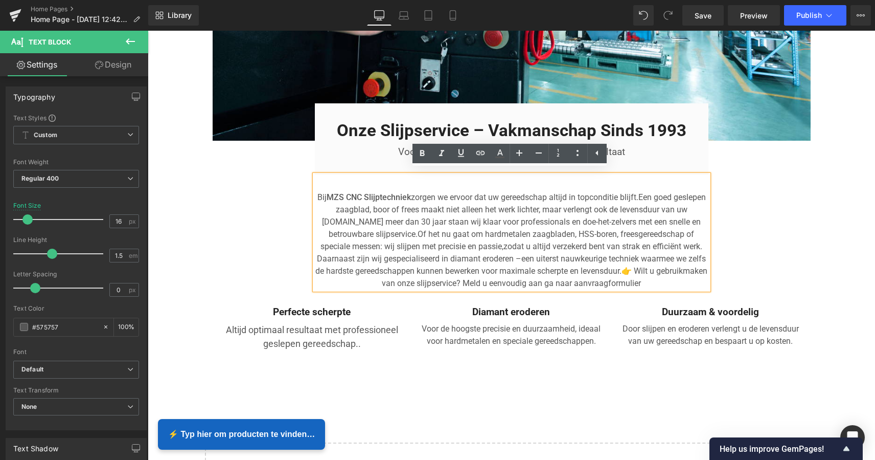
click at [569, 276] on p "Bij MZS CNC Slijptechniek zorgen we ervoor dat uw gereedschap altijd in topcond…" at bounding box center [512, 240] width 394 height 98
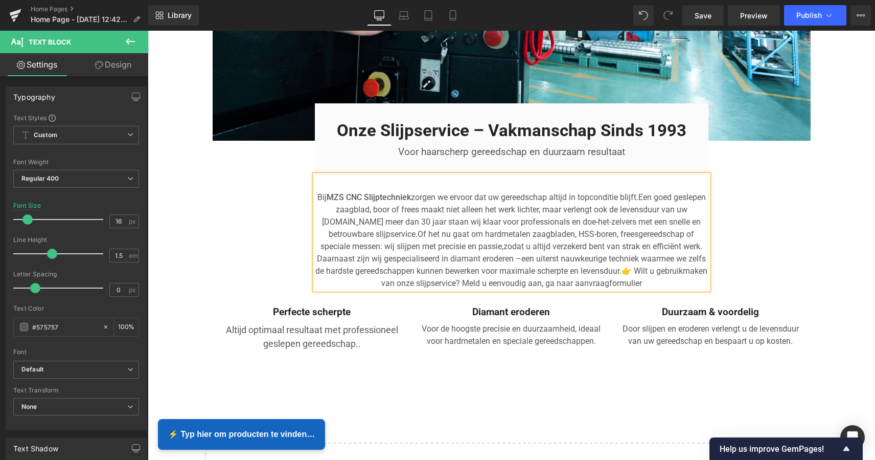
drag, startPoint x: 668, startPoint y: 277, endPoint x: 601, endPoint y: 276, distance: 67.5
click at [599, 276] on p "Bij MZS CNC Slijptechniek zorgen we ervoor dat uw gereedschap altijd in topcond…" at bounding box center [512, 240] width 394 height 98
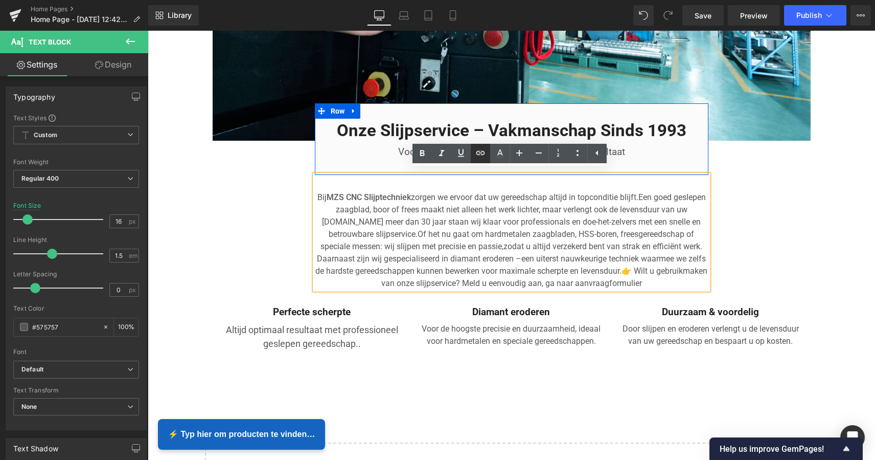
click at [481, 153] on icon at bounding box center [481, 153] width 12 height 12
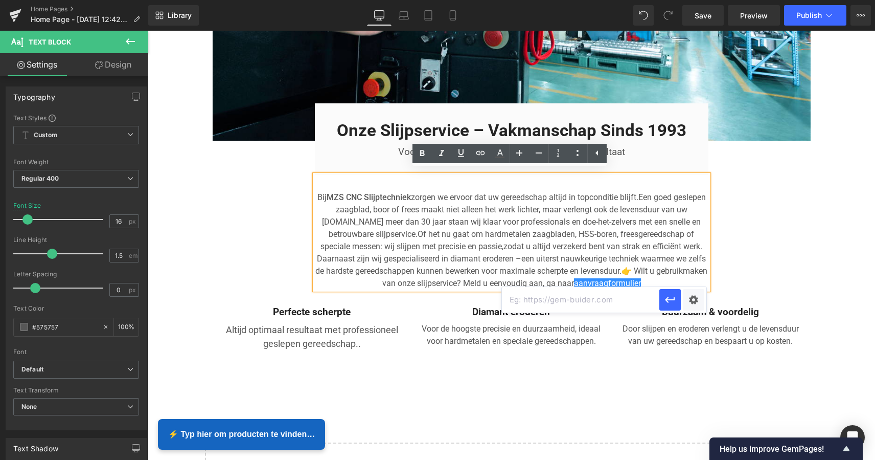
click at [564, 300] on input "text" at bounding box center [580, 300] width 157 height 26
paste input "[URL][DOMAIN_NAME]"
type input "[URL][DOMAIN_NAME]"
click at [666, 300] on icon "button" at bounding box center [670, 300] width 10 height 6
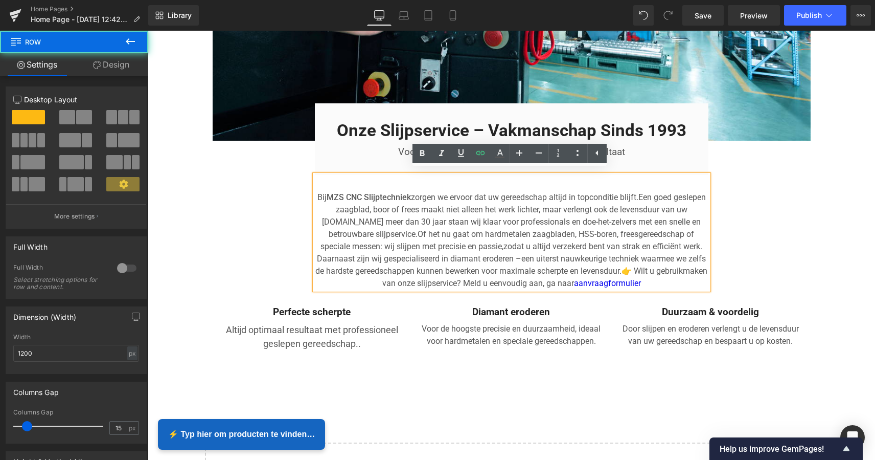
click at [773, 261] on div "Image Onze Slijpservice – Vakmanschap Sinds 1993 Heading Voor haarscherp gereed…" at bounding box center [512, 79] width 614 height 551
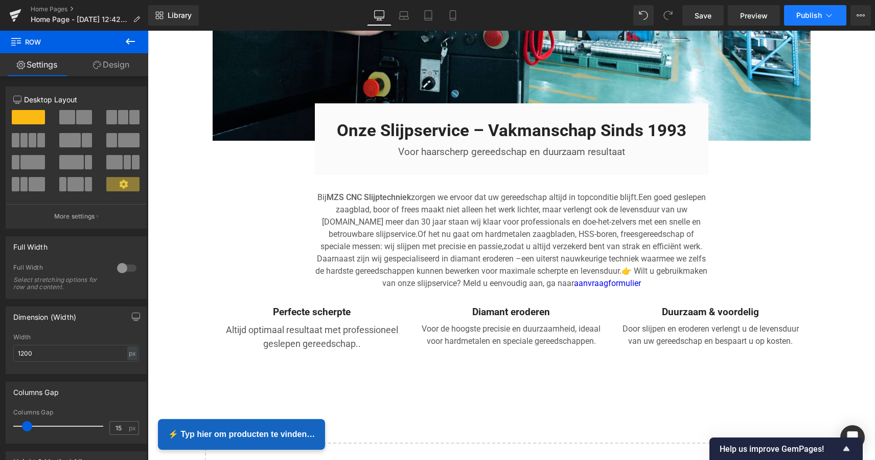
click at [811, 15] on span "Publish" at bounding box center [810, 15] width 26 height 8
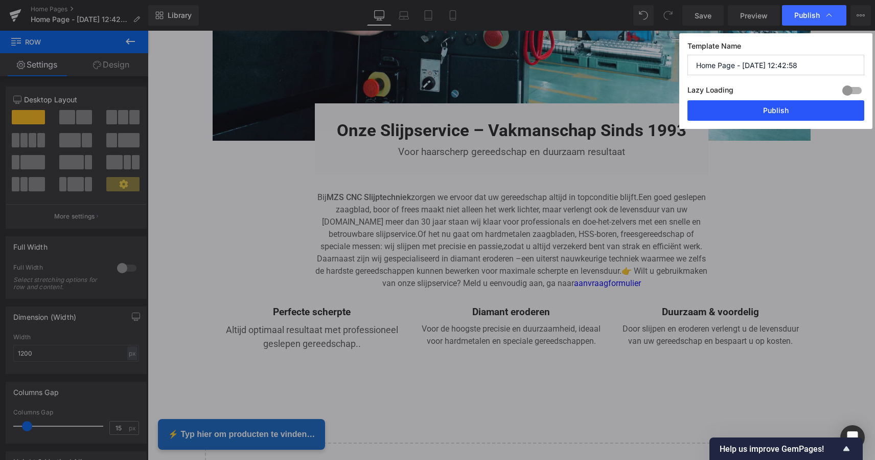
click at [779, 111] on button "Publish" at bounding box center [776, 110] width 177 height 20
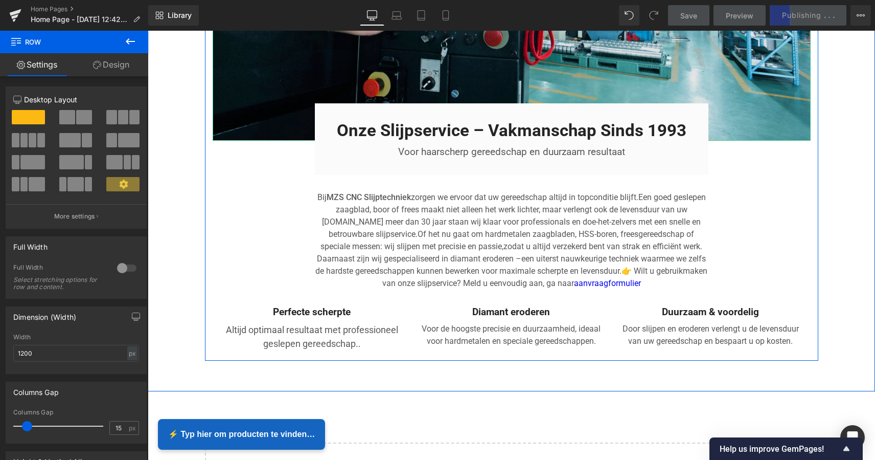
scroll to position [1837, 0]
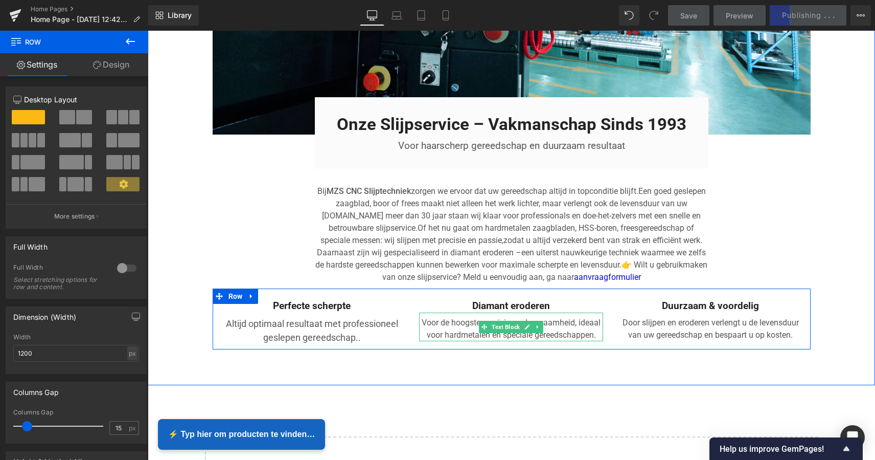
click at [487, 330] on p "Voor de hoogste precisie en duurzaamheid, ideaal voor hardmetalen en speciale g…" at bounding box center [511, 329] width 184 height 25
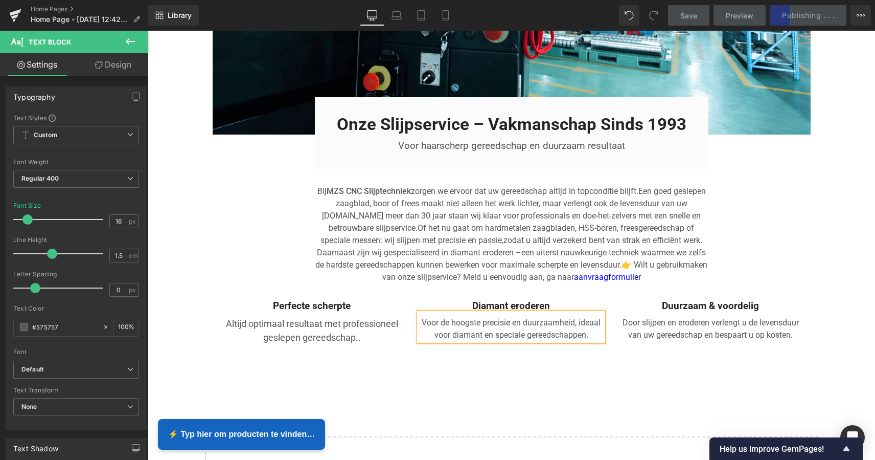
scroll to position [1835, 0]
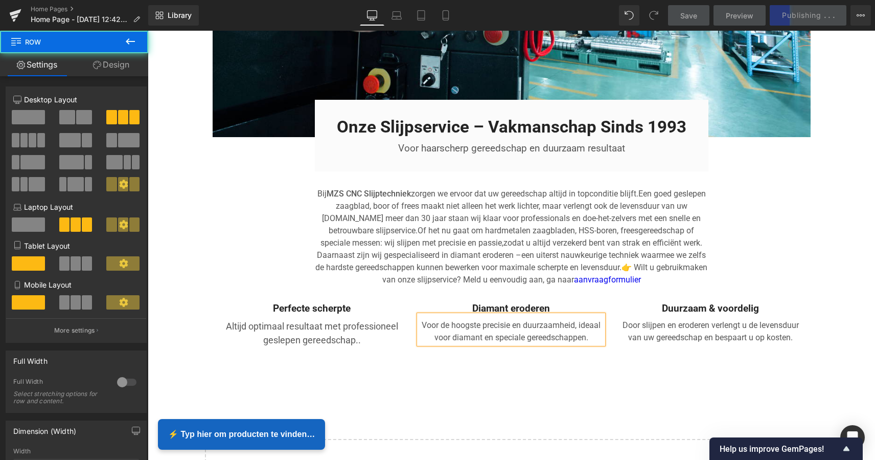
click at [520, 346] on div "Perfecte scherpte Text Block Altijd optimaal resultaat met professioneel geslep…" at bounding box center [512, 321] width 598 height 61
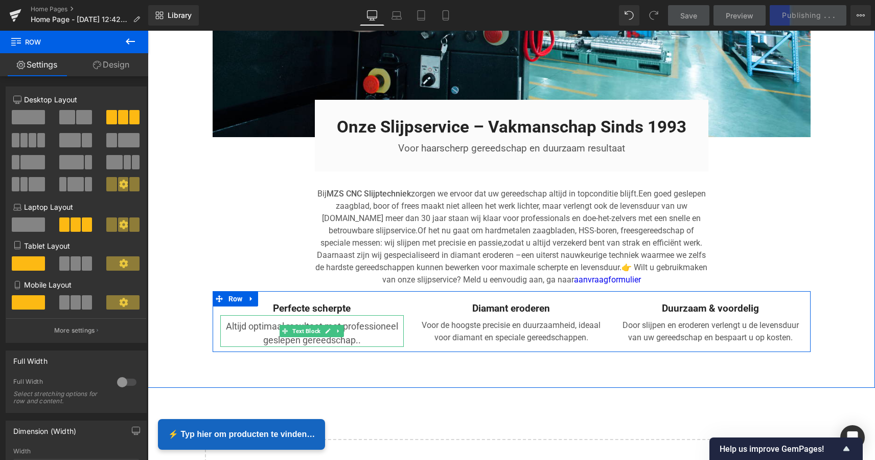
click at [363, 336] on p "Altijd optimaal resultaat met professioneel geslepen gereedschap.." at bounding box center [312, 333] width 184 height 28
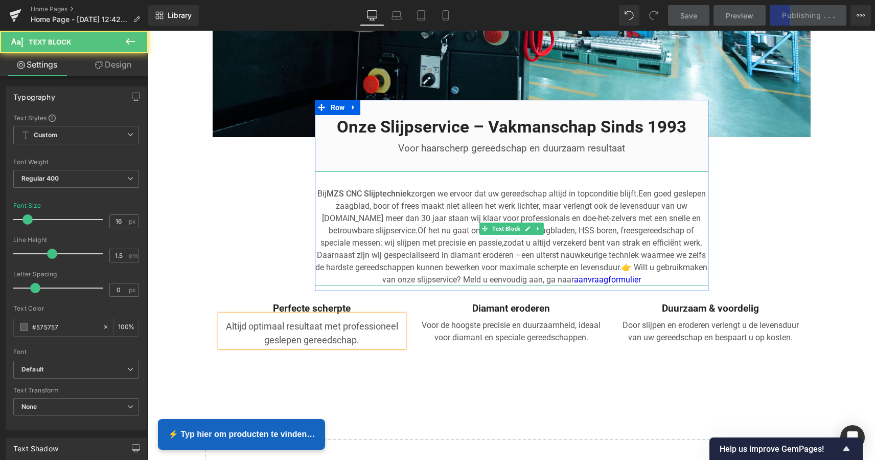
drag, startPoint x: 370, startPoint y: 212, endPoint x: 390, endPoint y: 211, distance: 20.5
click at [371, 211] on p "Bij MZS CNC Slijptechniek zorgen we ervoor dat uw gereedschap altijd in topcond…" at bounding box center [512, 237] width 394 height 98
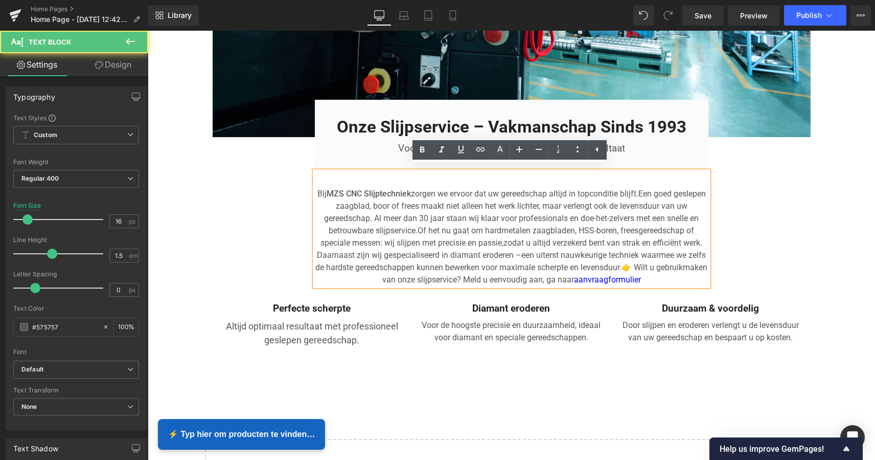
click at [416, 223] on p "Bij MZS CNC Slijptechniek zorgen we ervoor dat uw gereedschap altijd in topcond…" at bounding box center [512, 237] width 394 height 98
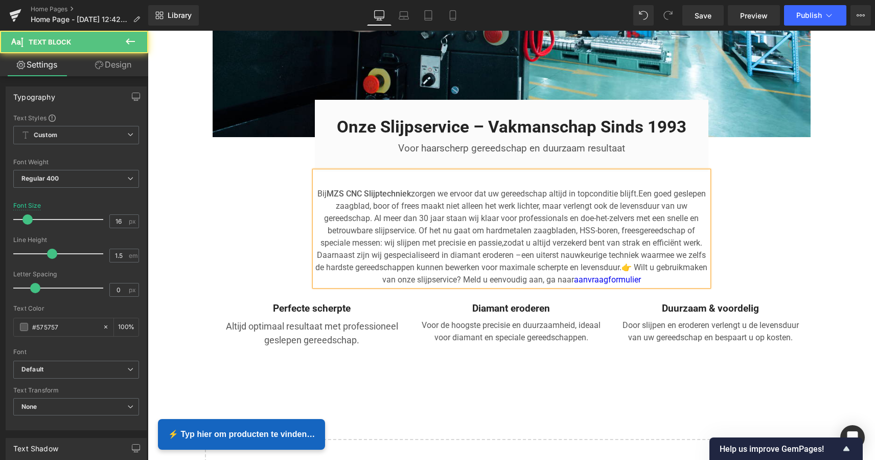
click at [656, 188] on p "Bij MZS CNC Slijptechniek zorgen we ervoor dat uw gereedschap altijd in topcond…" at bounding box center [512, 237] width 394 height 98
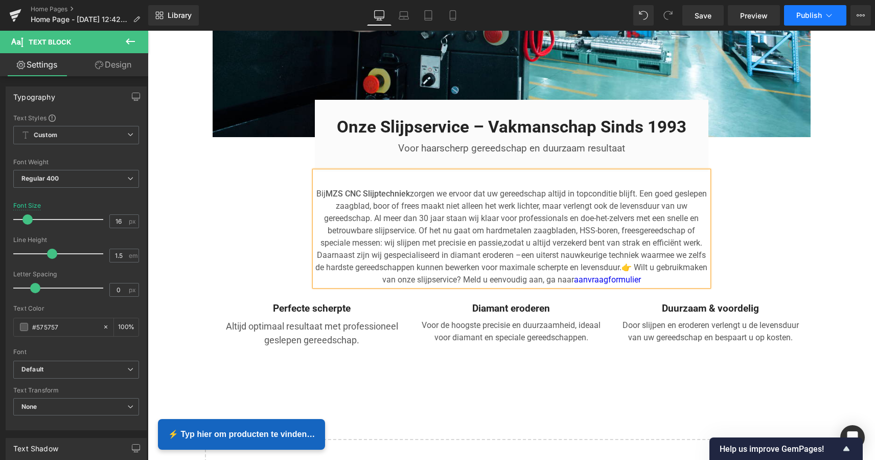
click at [809, 13] on span "Publish" at bounding box center [810, 15] width 26 height 8
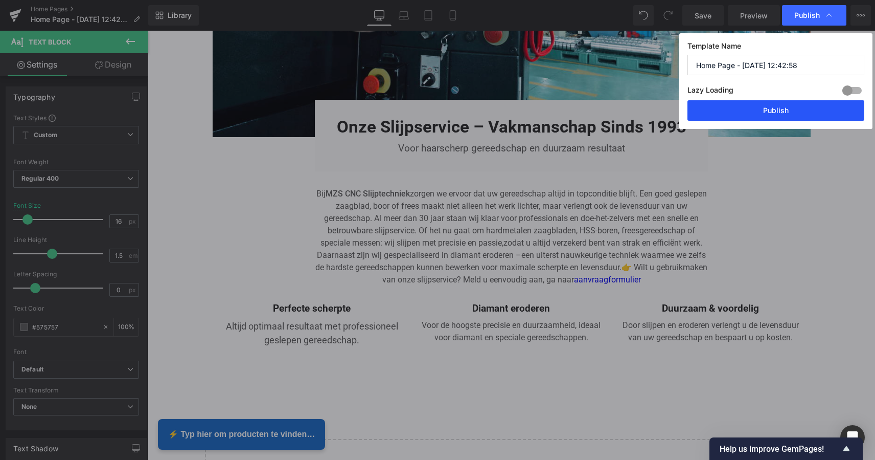
click at [776, 109] on button "Publish" at bounding box center [776, 110] width 177 height 20
